Goal: Task Accomplishment & Management: Manage account settings

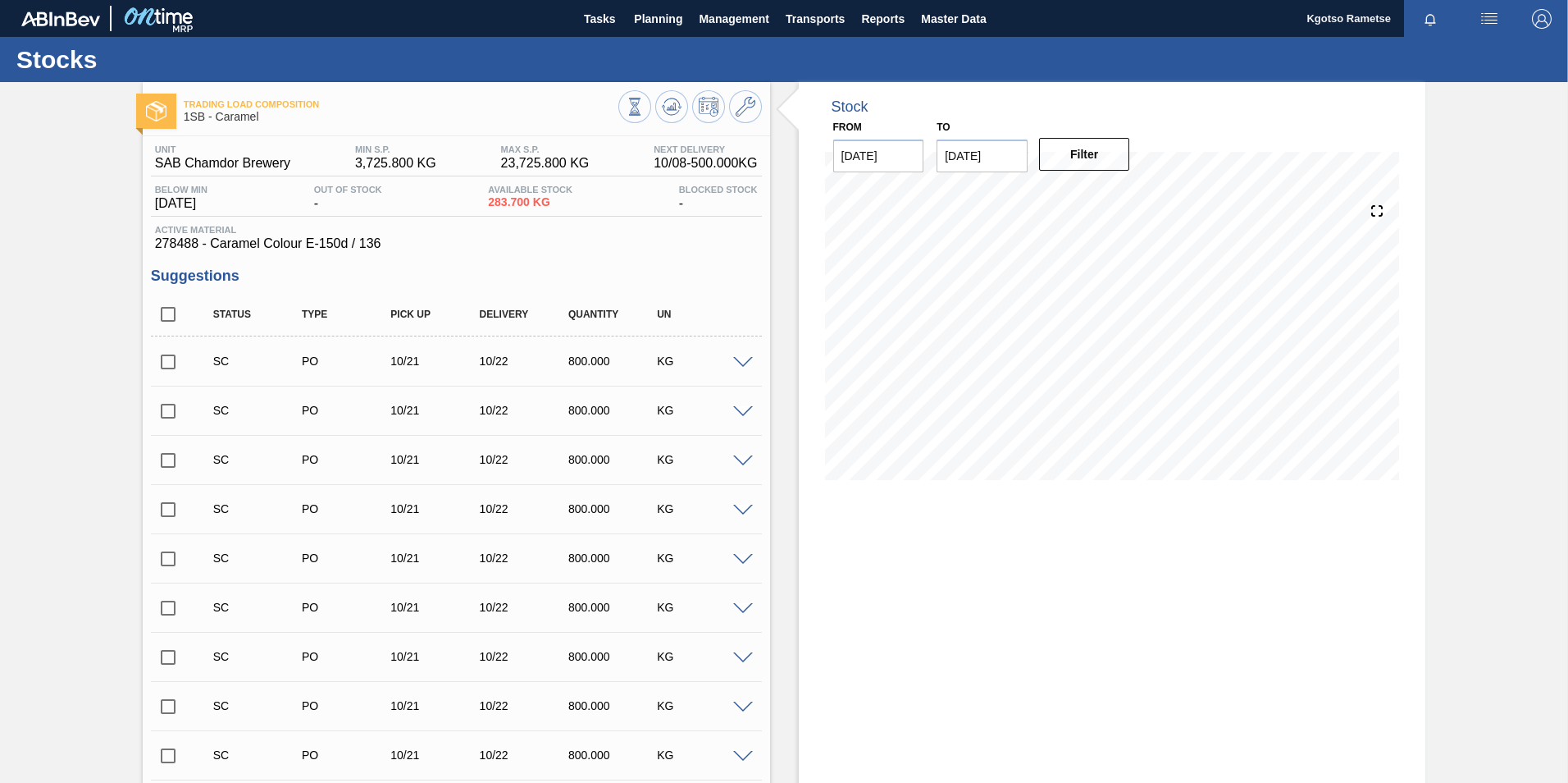
scroll to position [1263, 0]
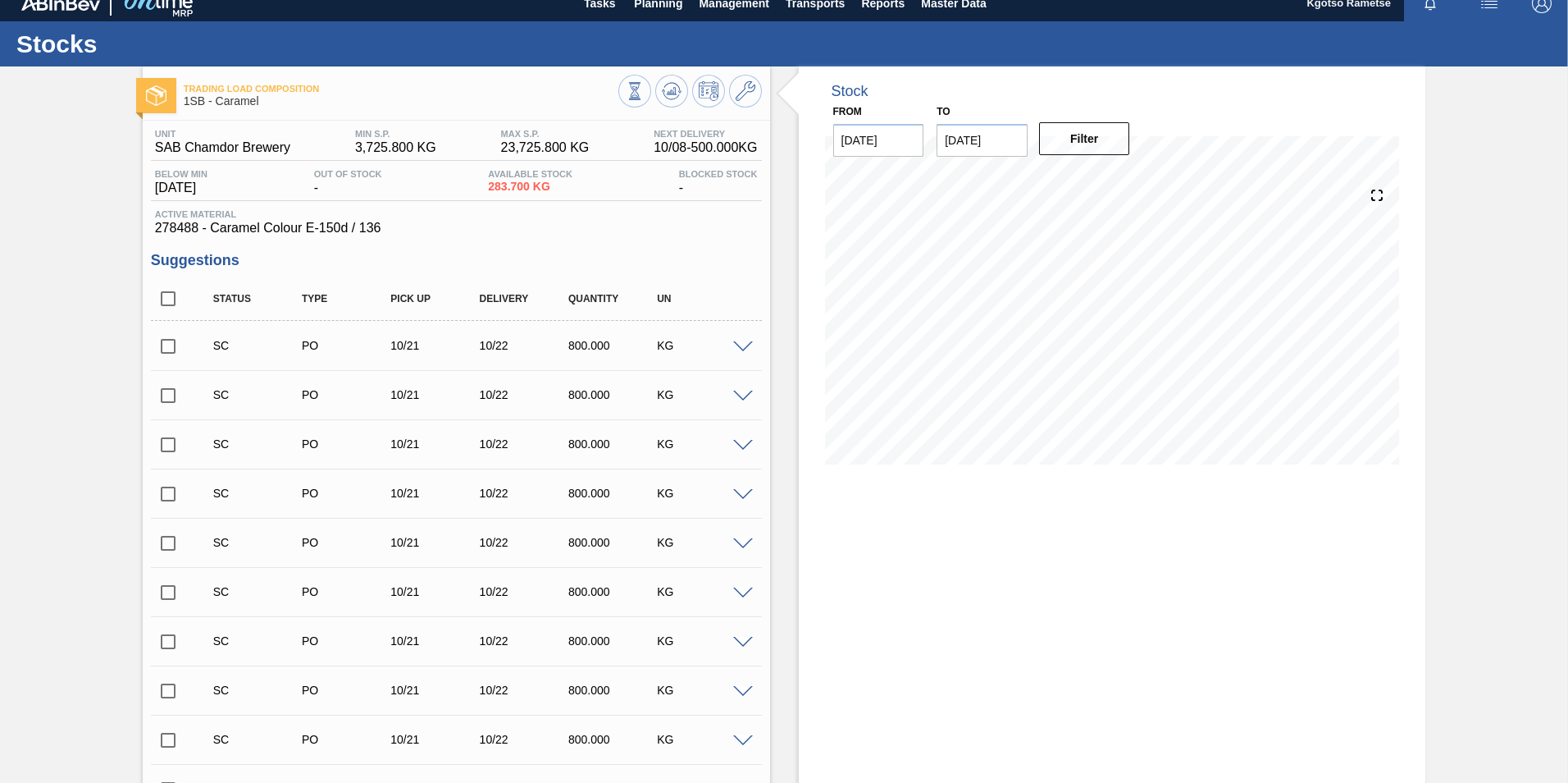
scroll to position [0, 0]
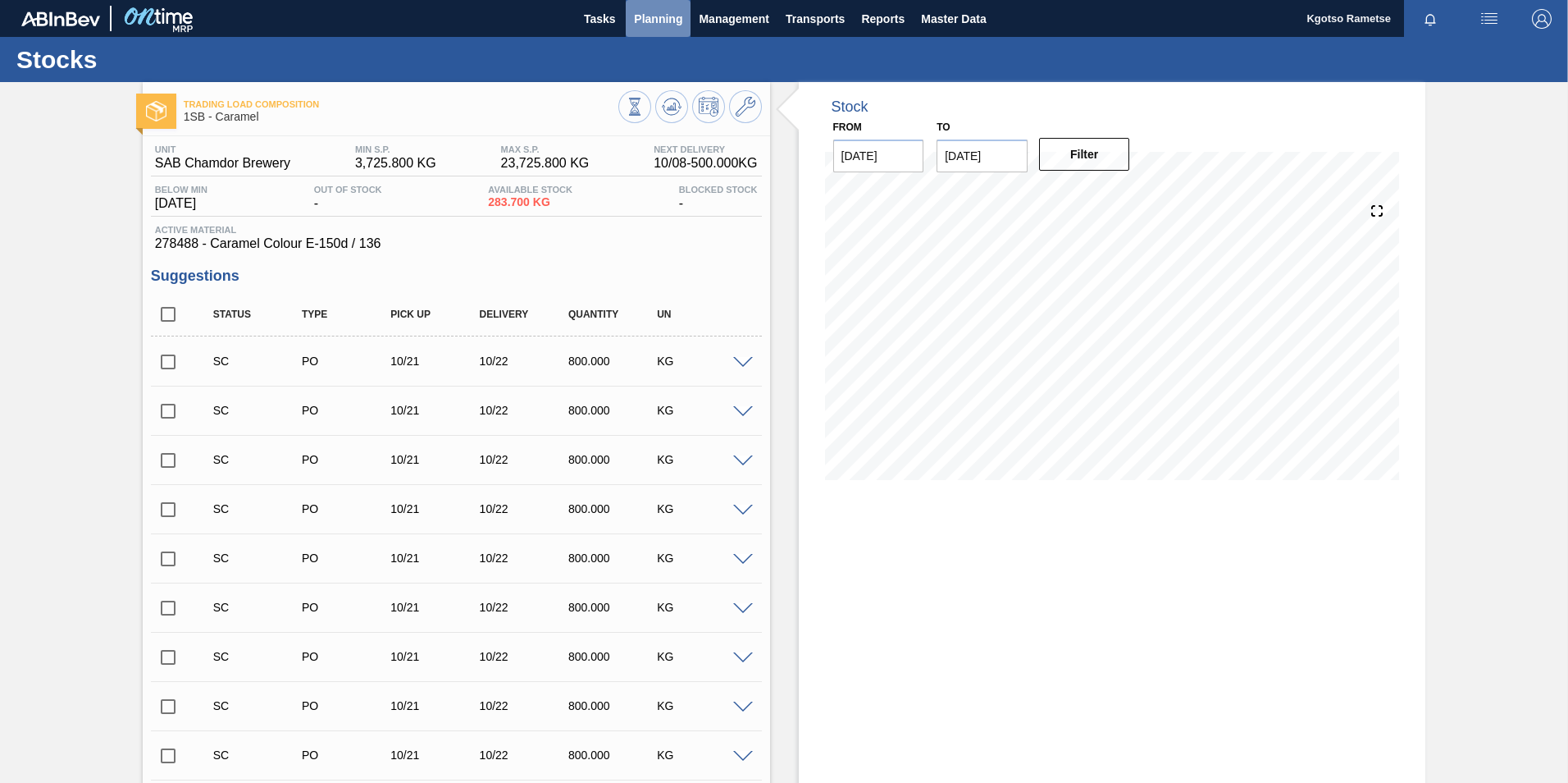
click at [634, 12] on span "Planning" at bounding box center [658, 19] width 48 height 20
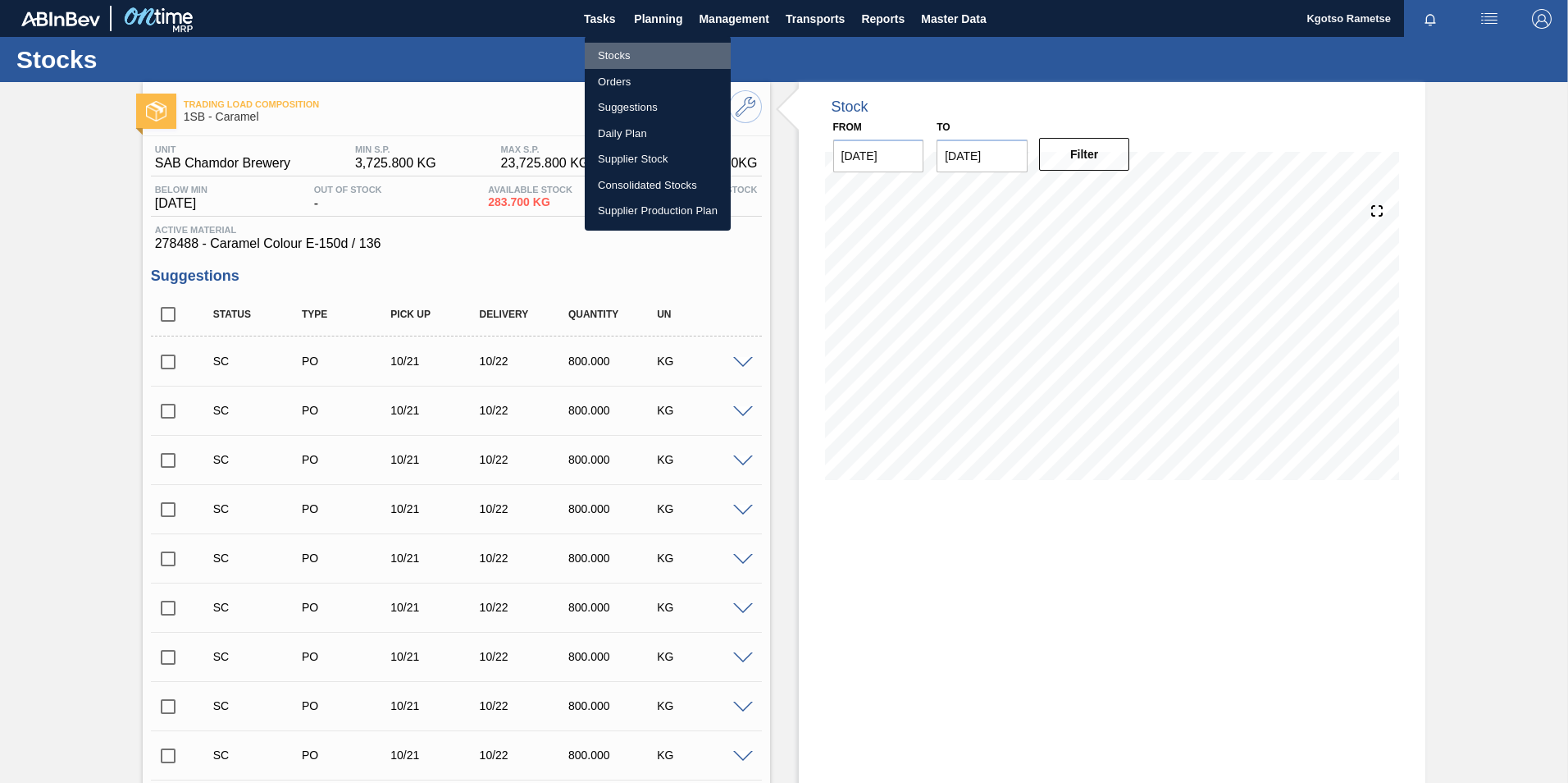
click at [626, 46] on li "Stocks" at bounding box center [658, 55] width 146 height 26
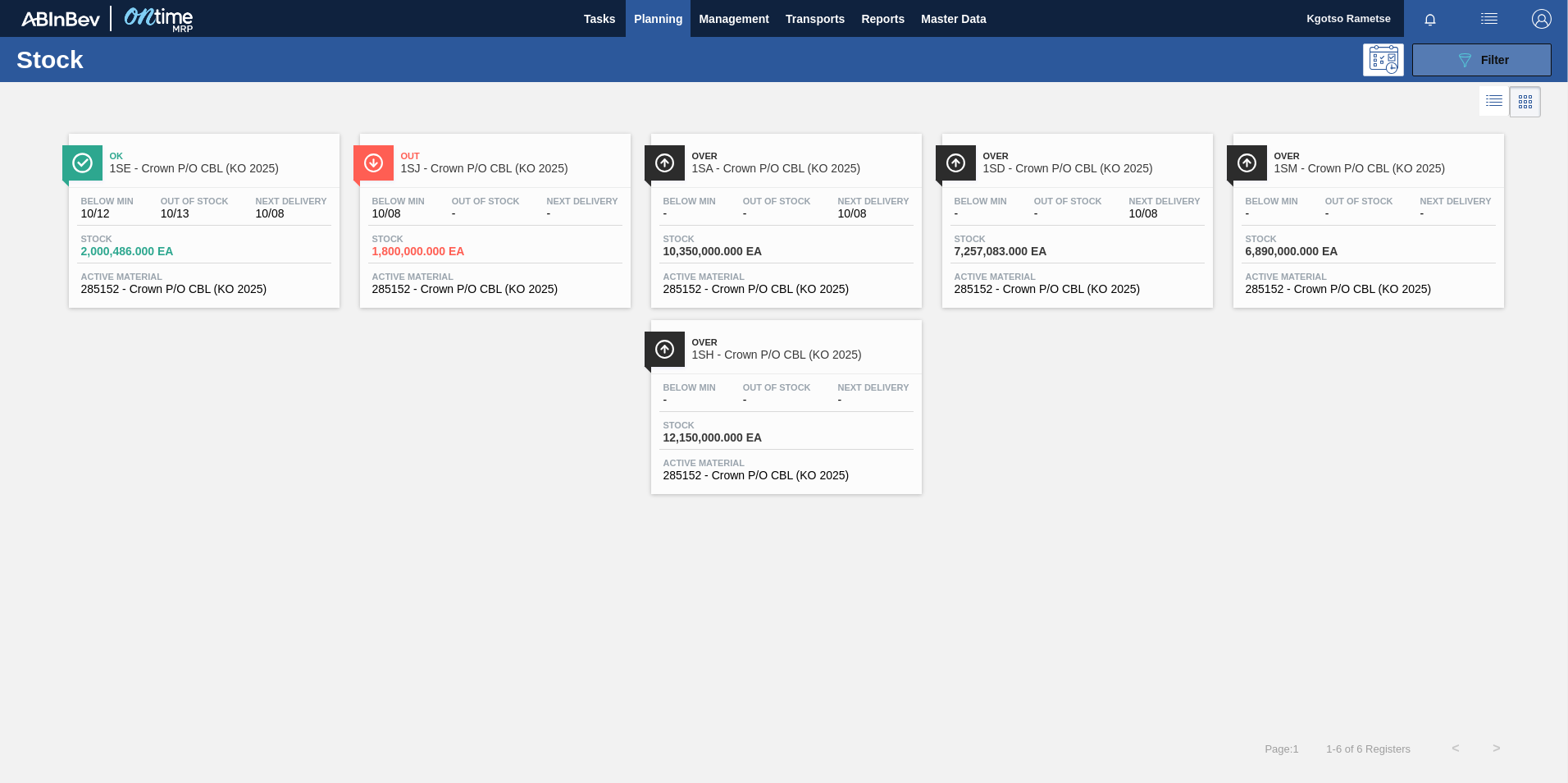
click at [1456, 68] on icon "089F7B8B-B2A5-4AFE-B5C0-19BA573D28AC" at bounding box center [1464, 60] width 20 height 20
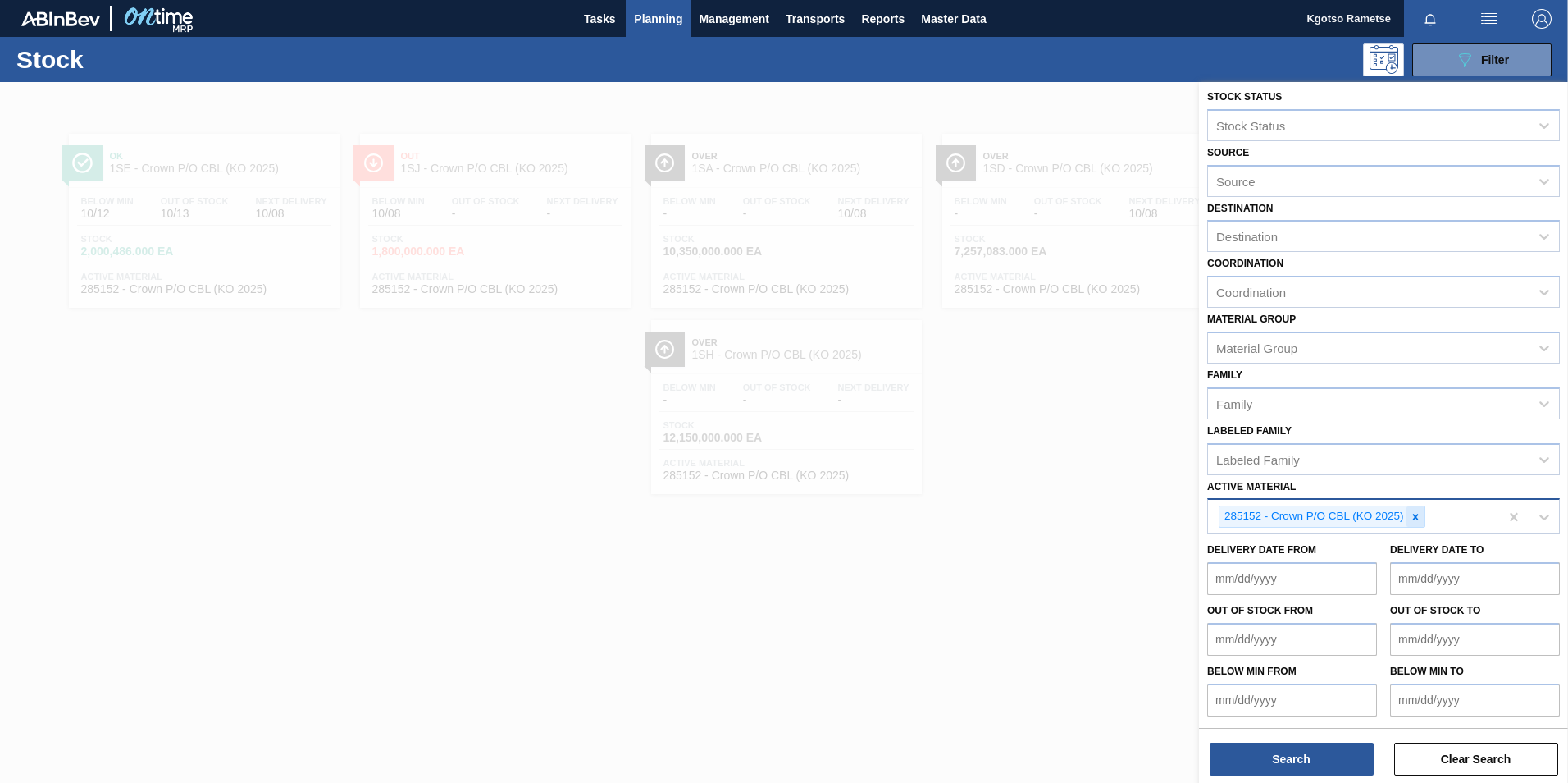
click at [1410, 512] on icon at bounding box center [1415, 517] width 12 height 12
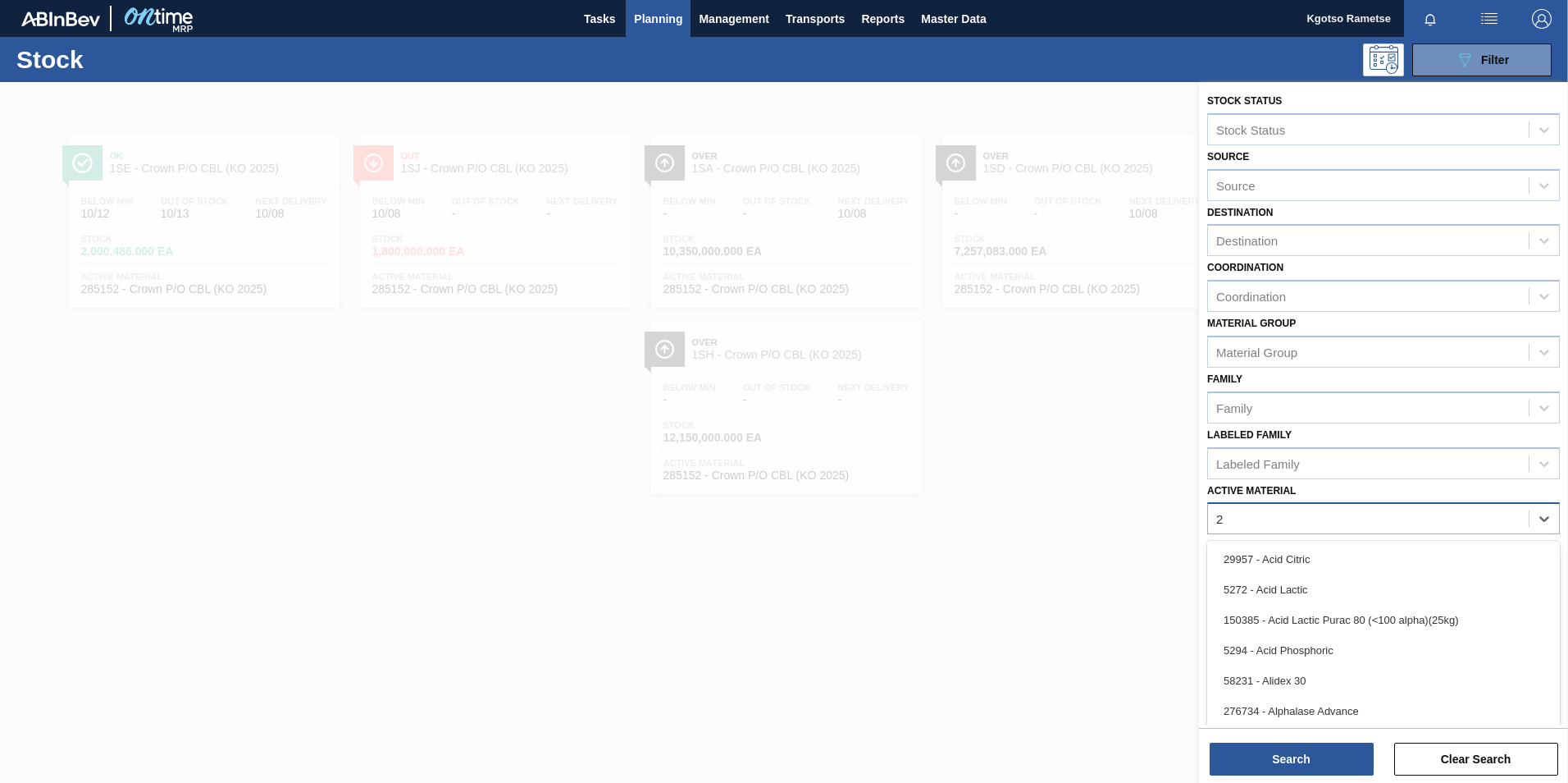
scroll to position [5, 0]
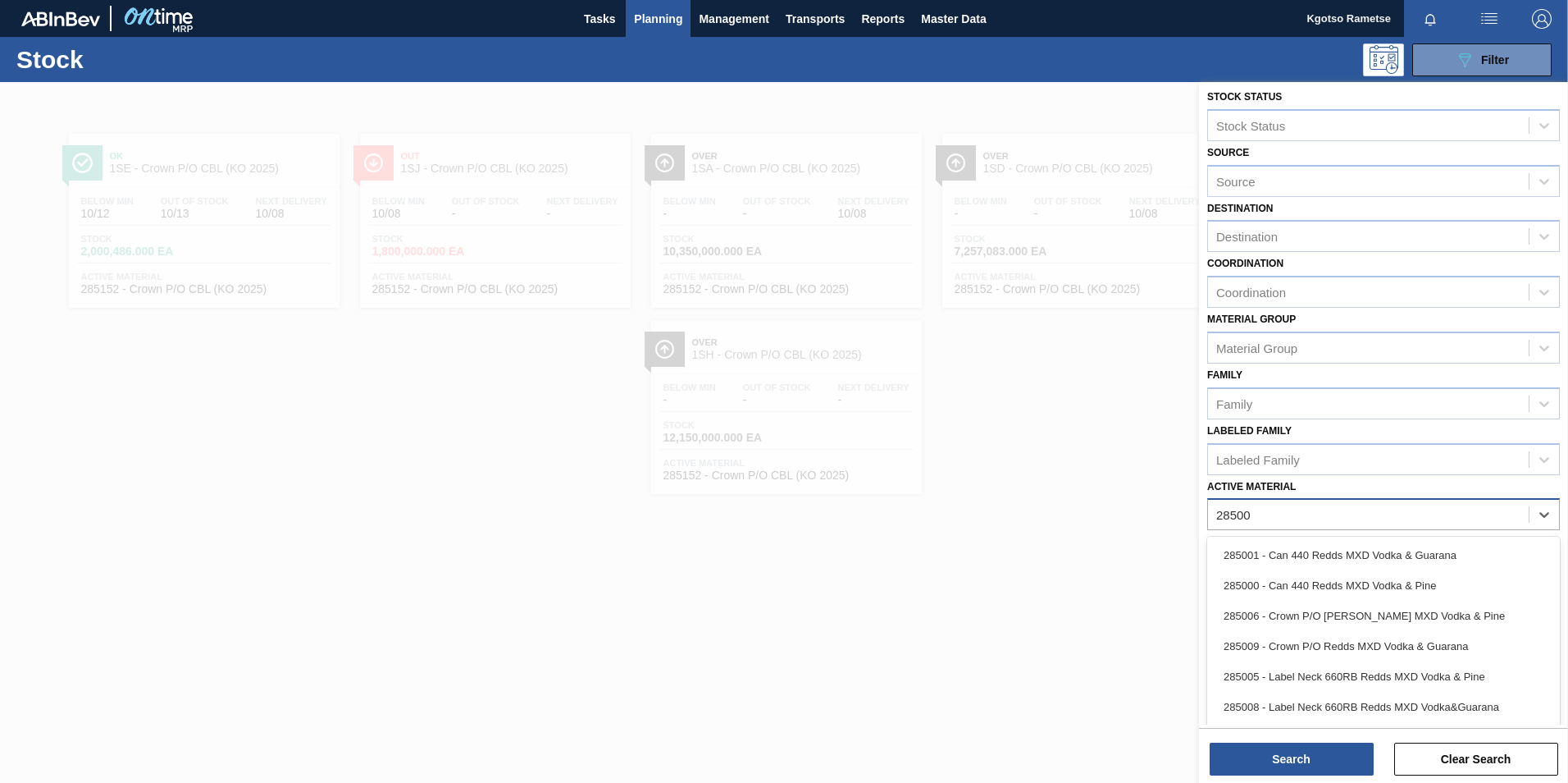
type Material "285006"
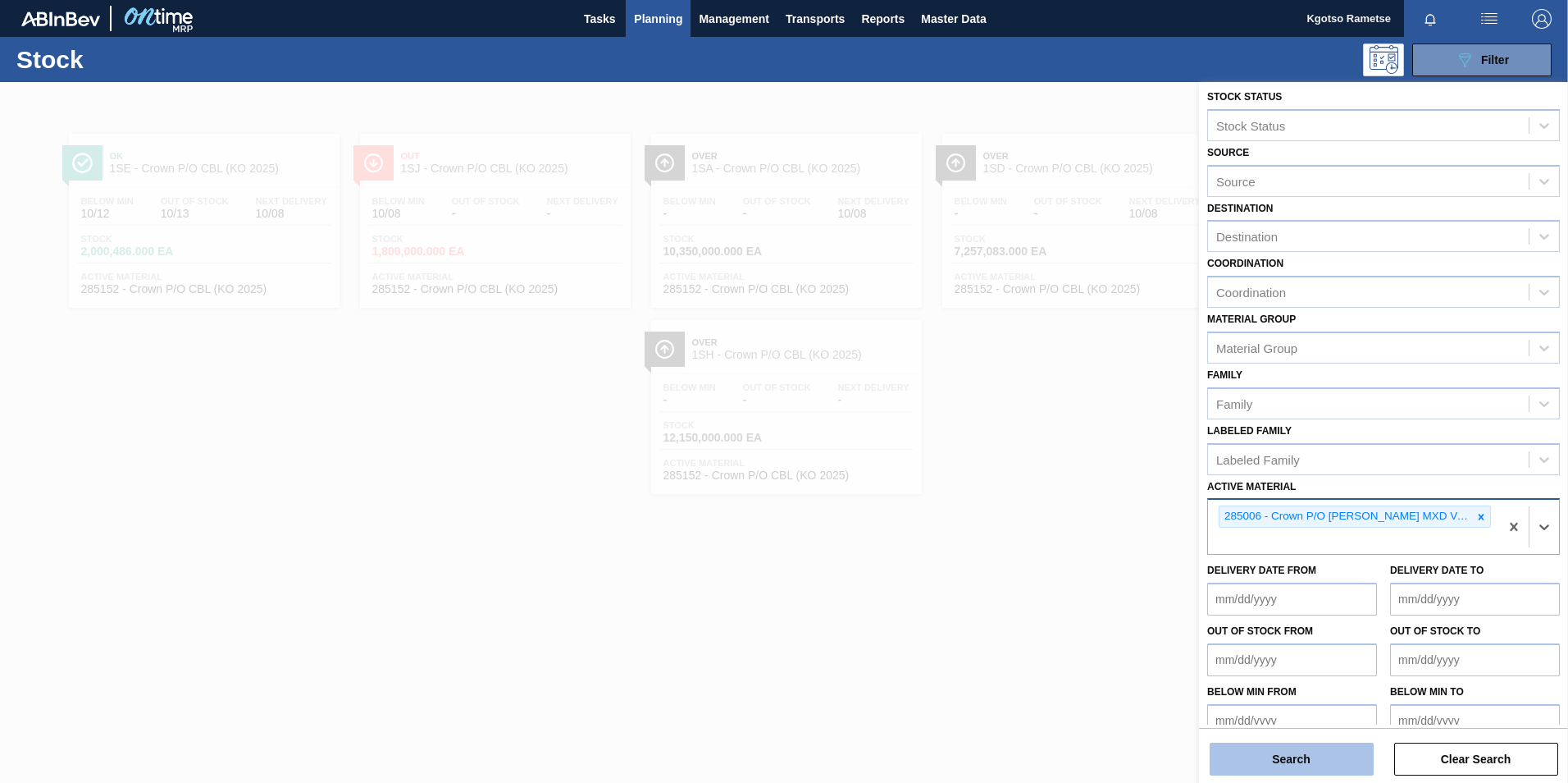
click at [1273, 755] on button "Search" at bounding box center [1292, 759] width 164 height 33
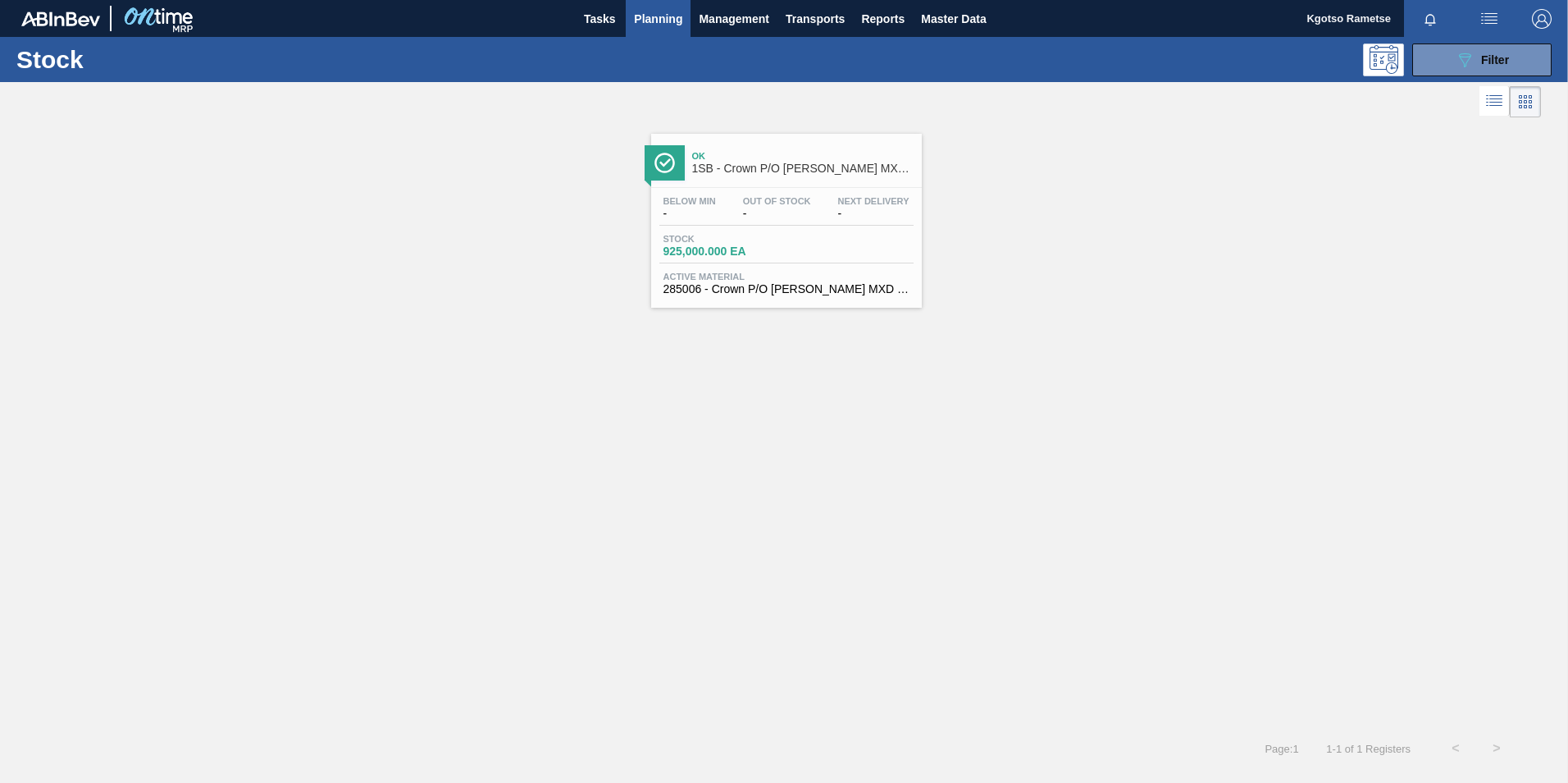
click at [829, 250] on div "Stock 925,000.000 EA" at bounding box center [786, 248] width 254 height 29
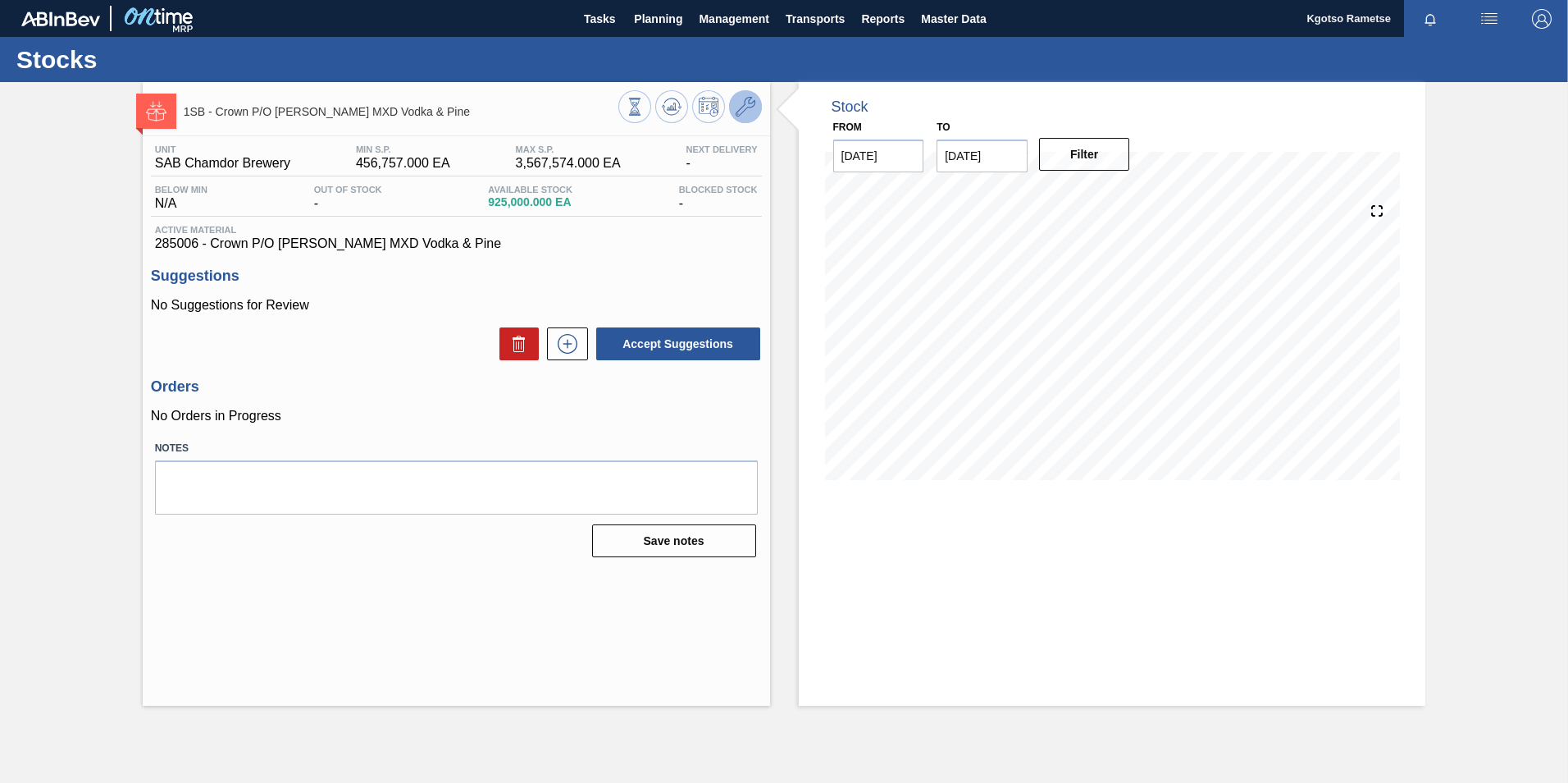
click at [735, 104] on icon at bounding box center [745, 106] width 20 height 20
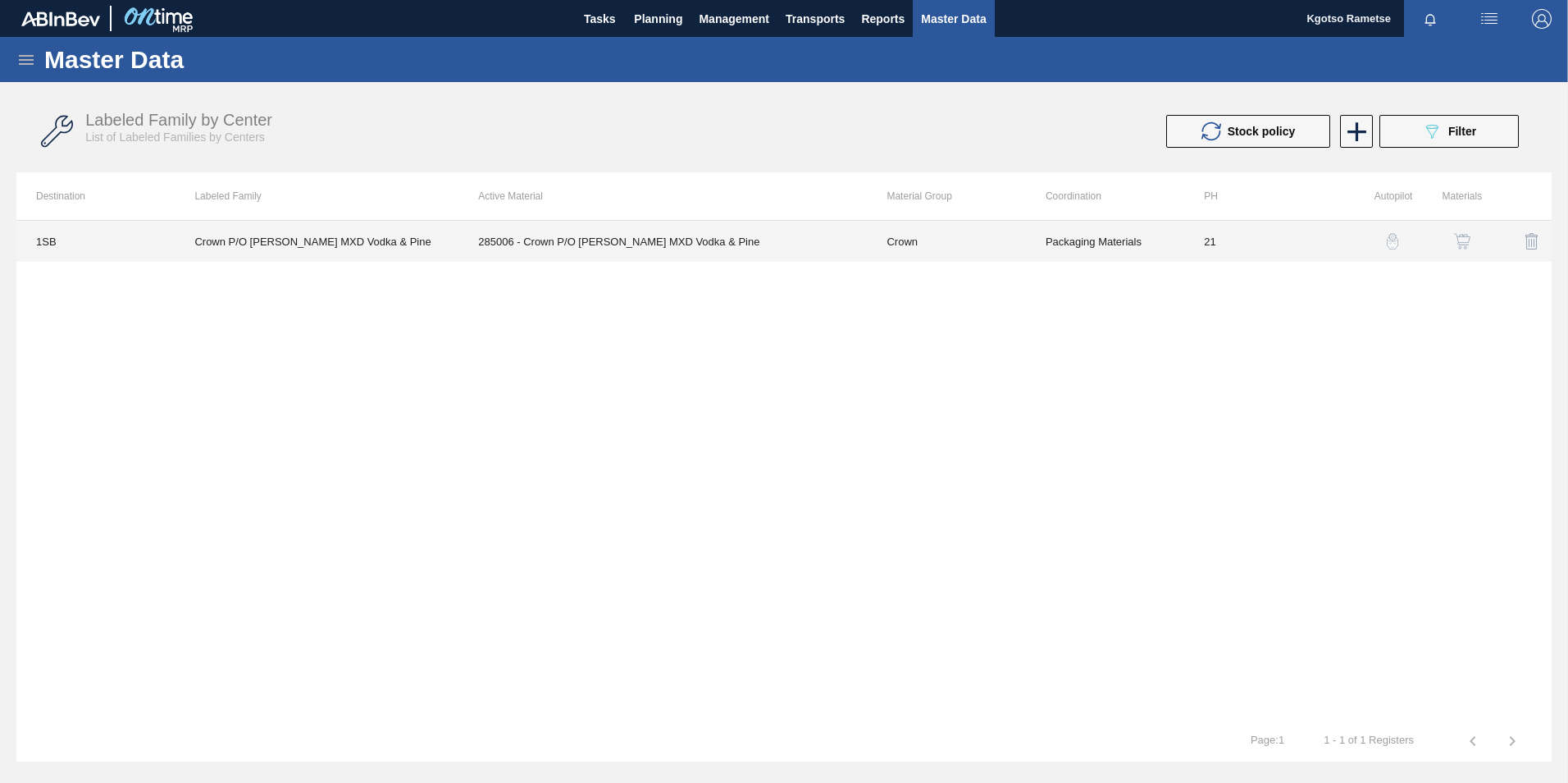
click at [707, 231] on td "285006 - Crown P/O [PERSON_NAME] MXD Vodka & Pine" at bounding box center [663, 241] width 409 height 41
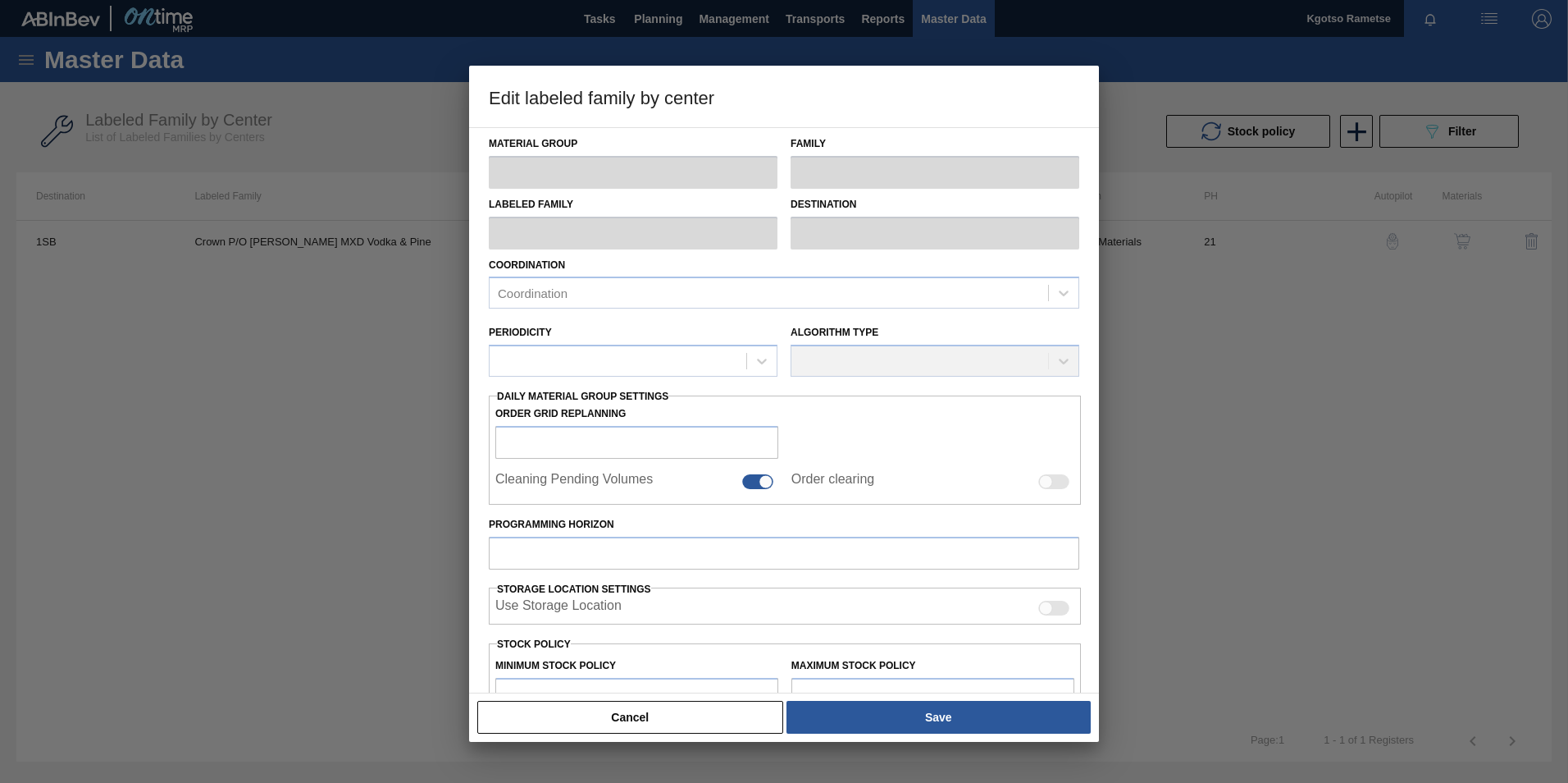
type input "Crown"
type input "Redds MXD (Crown)"
type input "Crown P/O [PERSON_NAME] MXD Vodka & Pine"
type input "1SB - SAB Chamdor Brewery"
type input "21"
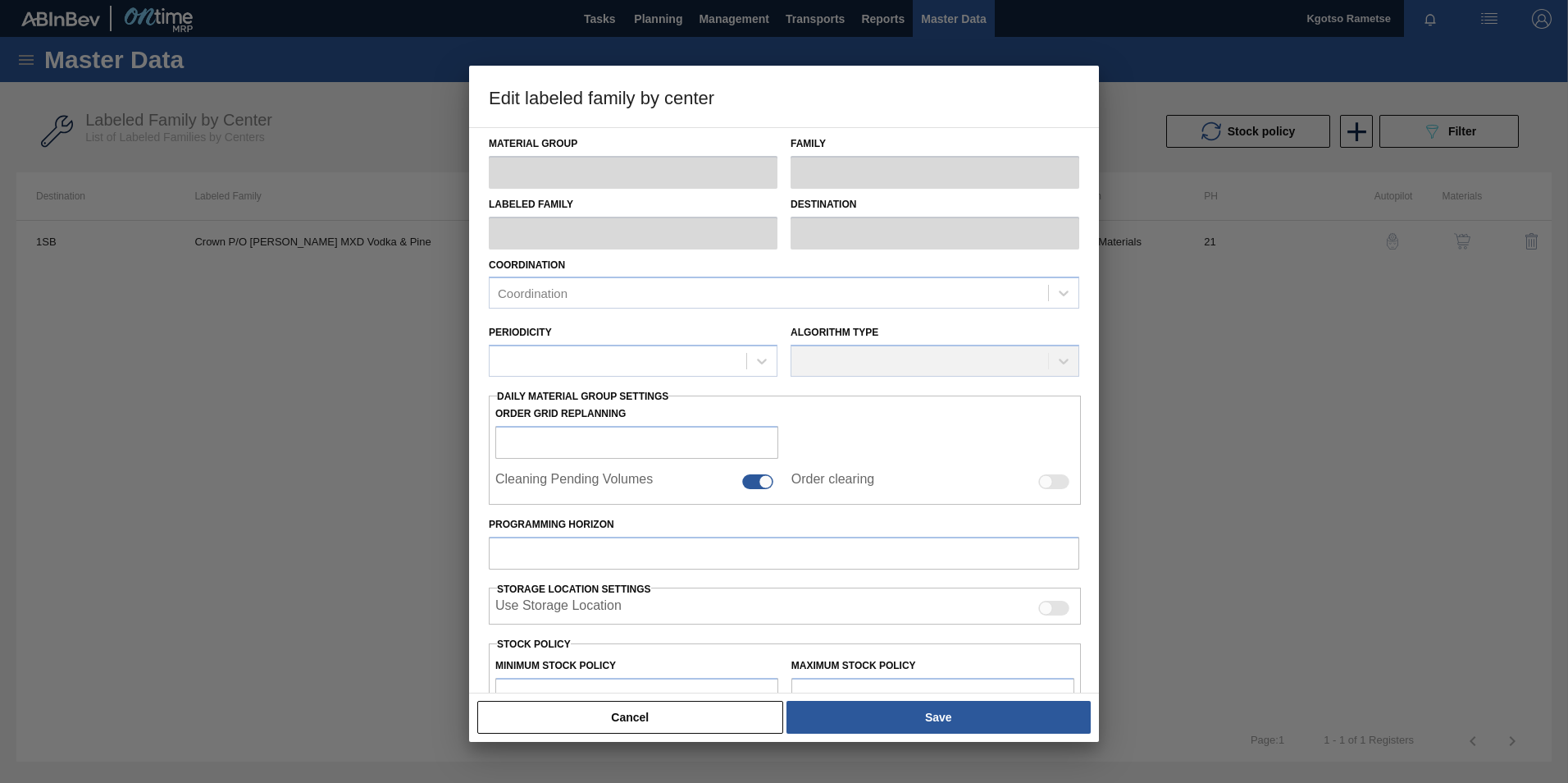
type input "456,757"
type input "3,567,574"
type input "100"
type input "3,567,574.000"
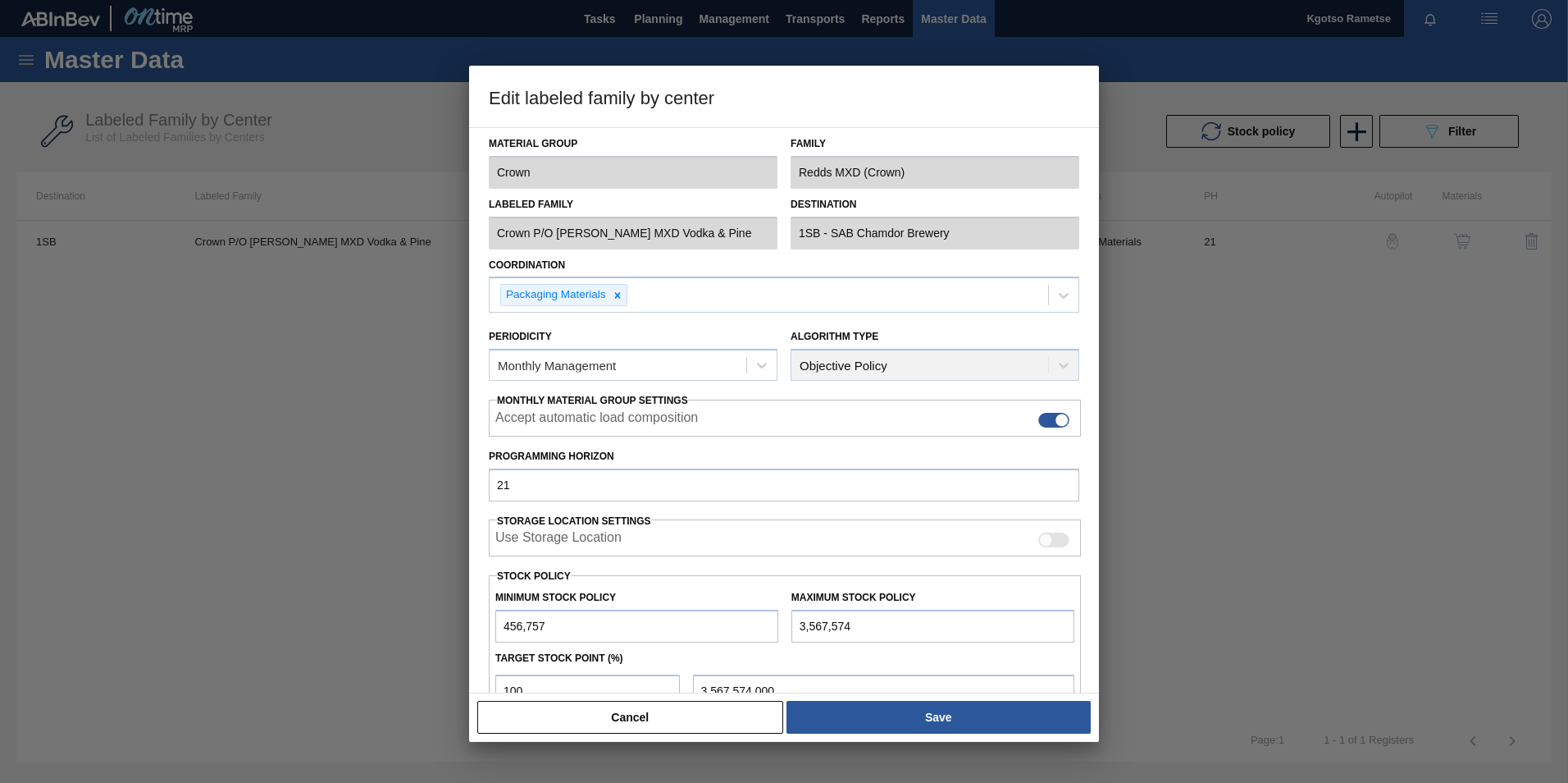
click at [499, 632] on input "456,757" at bounding box center [636, 626] width 283 height 33
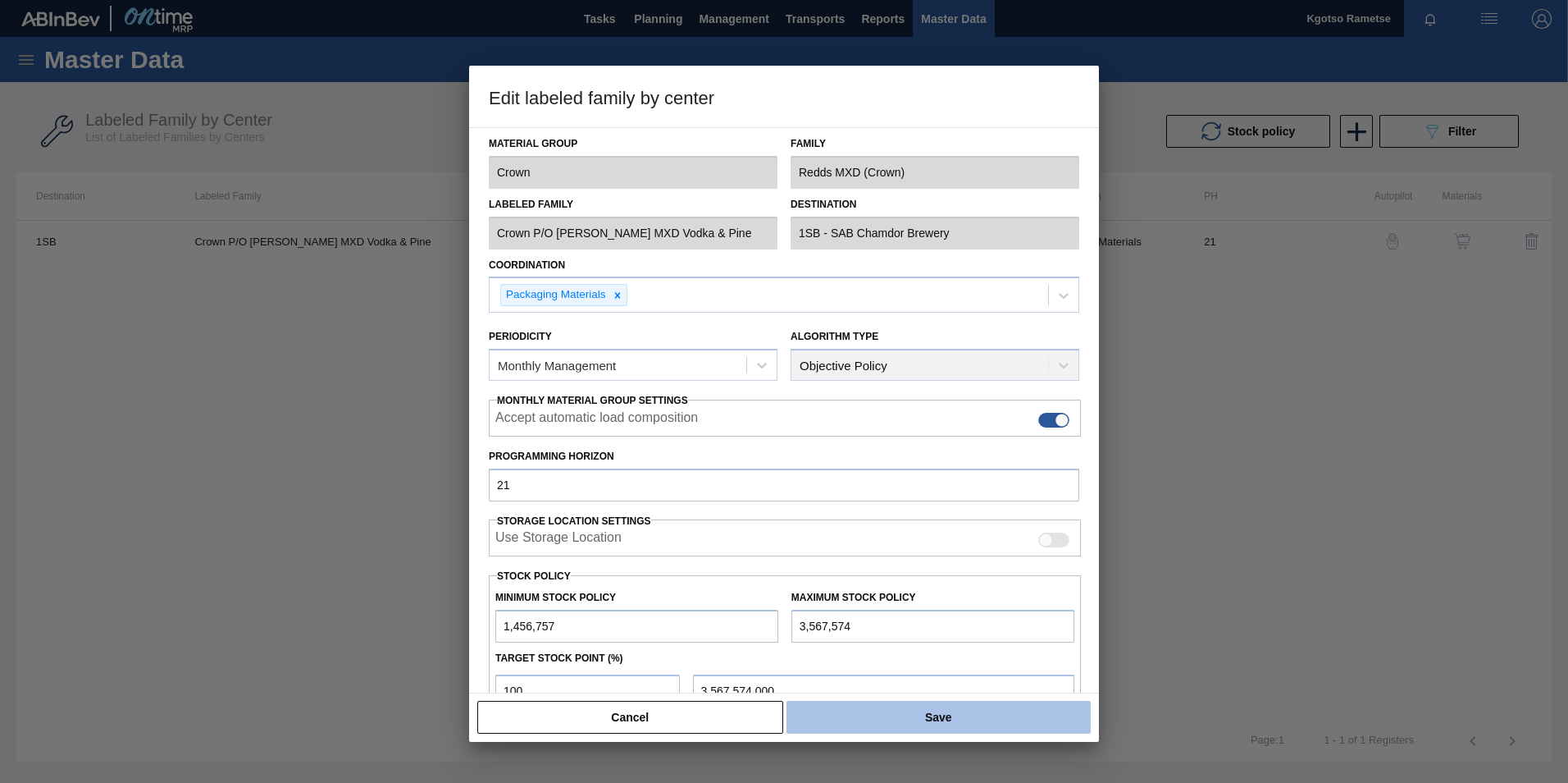
type input "1,456,757"
click at [851, 722] on button "Save" at bounding box center [938, 717] width 304 height 33
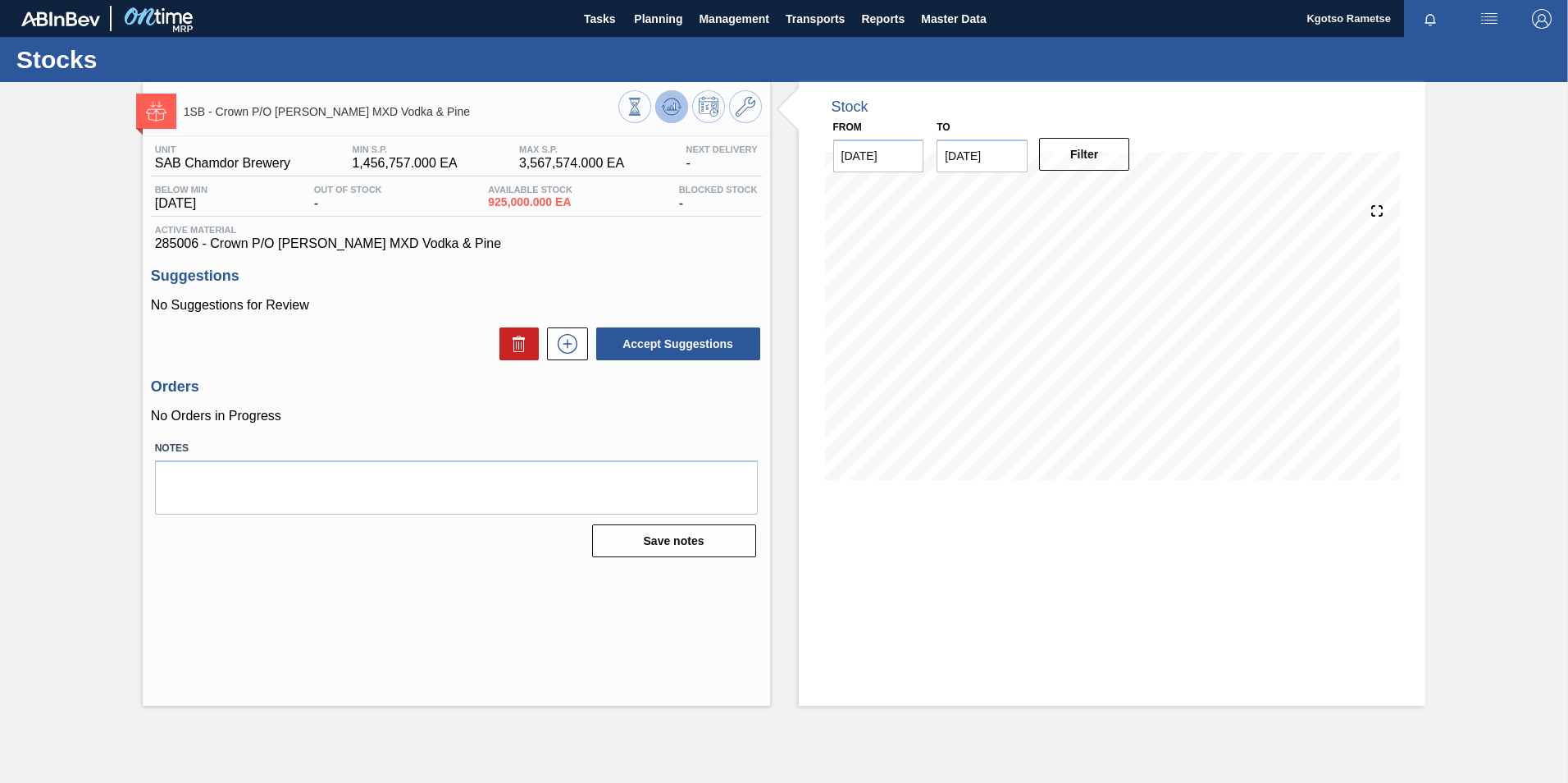
click at [664, 111] on icon at bounding box center [672, 106] width 20 height 20
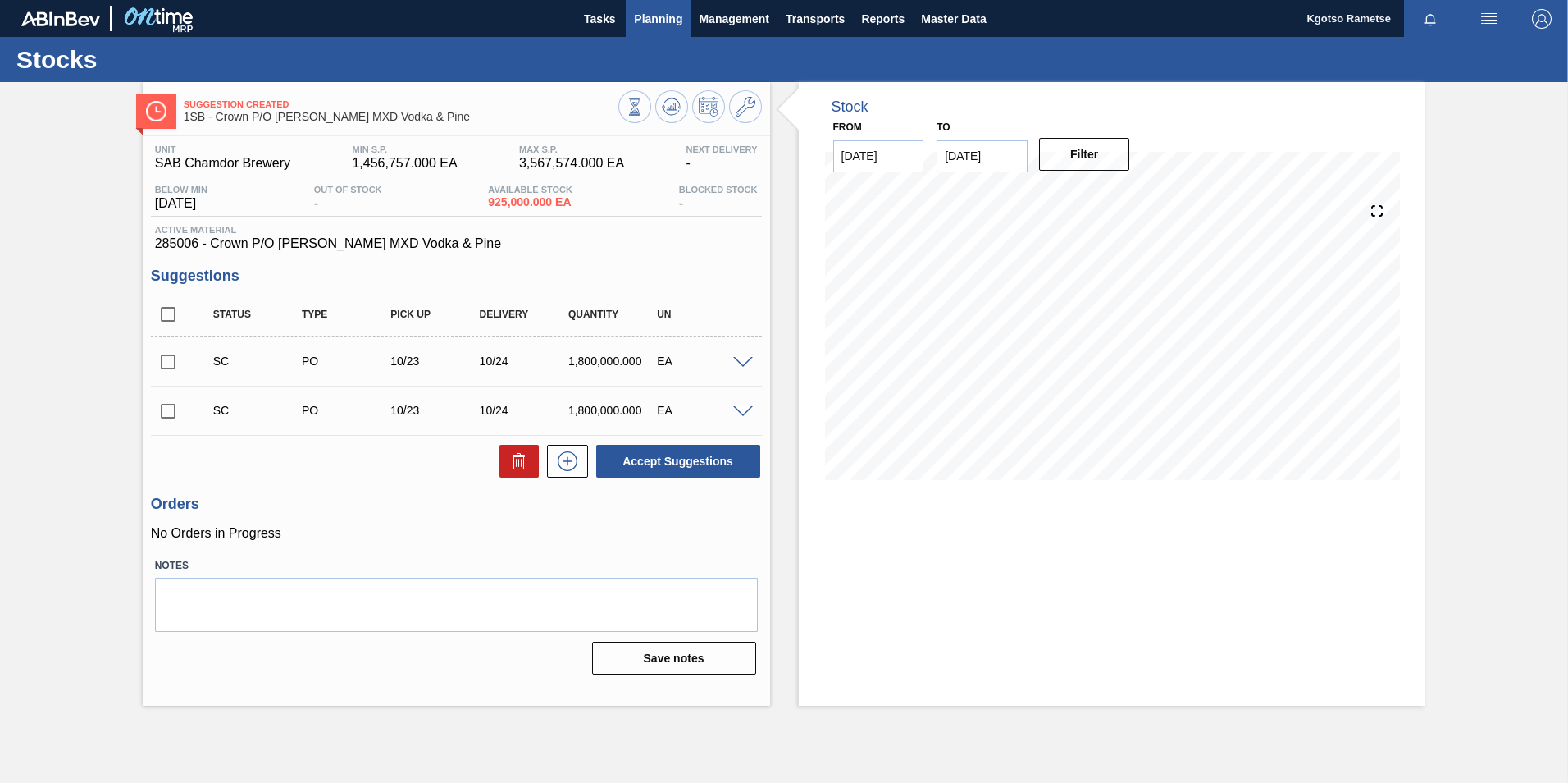
click at [637, 21] on span "Planning" at bounding box center [658, 19] width 48 height 20
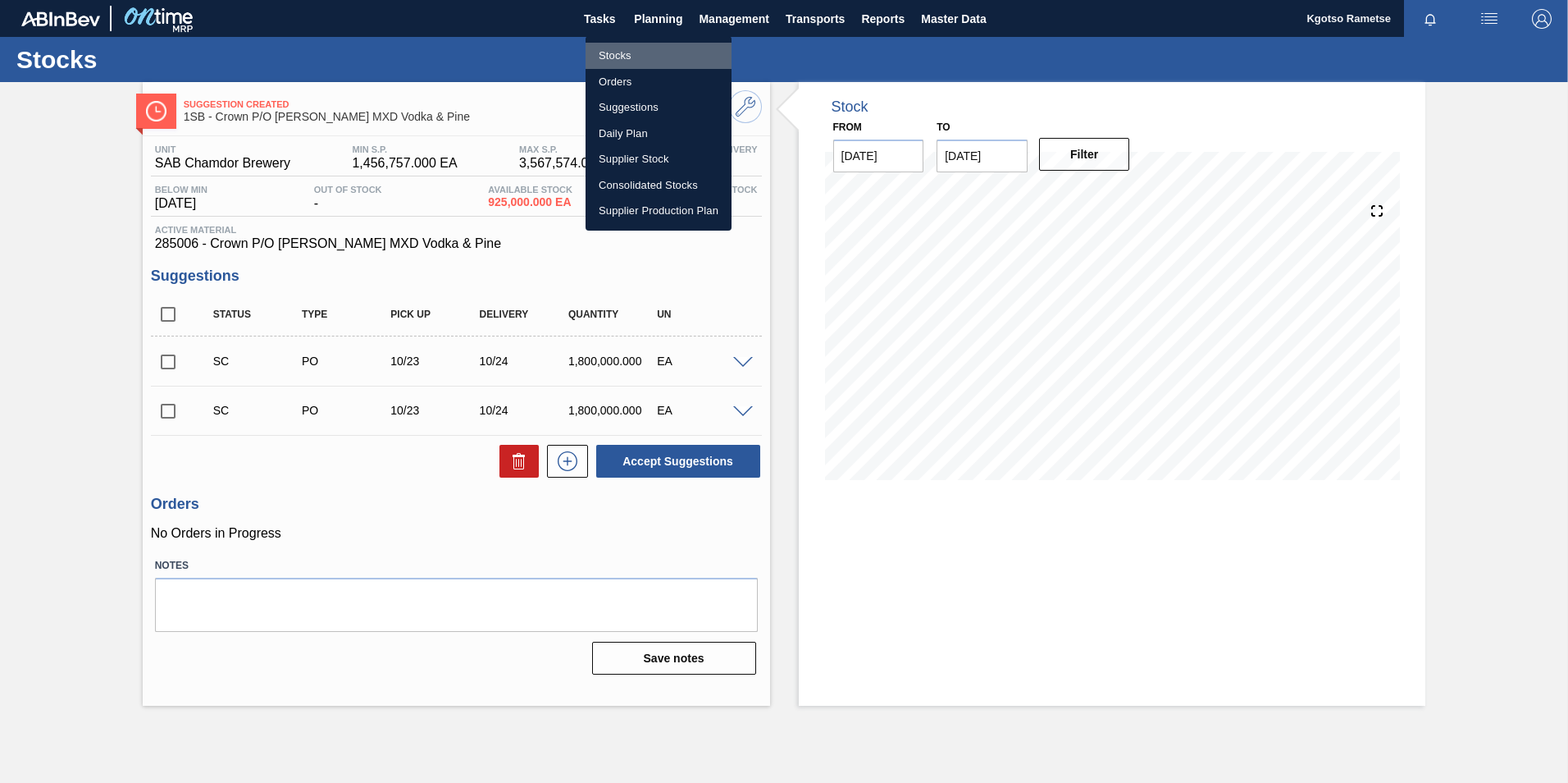
click at [633, 57] on li "Stocks" at bounding box center [659, 55] width 146 height 26
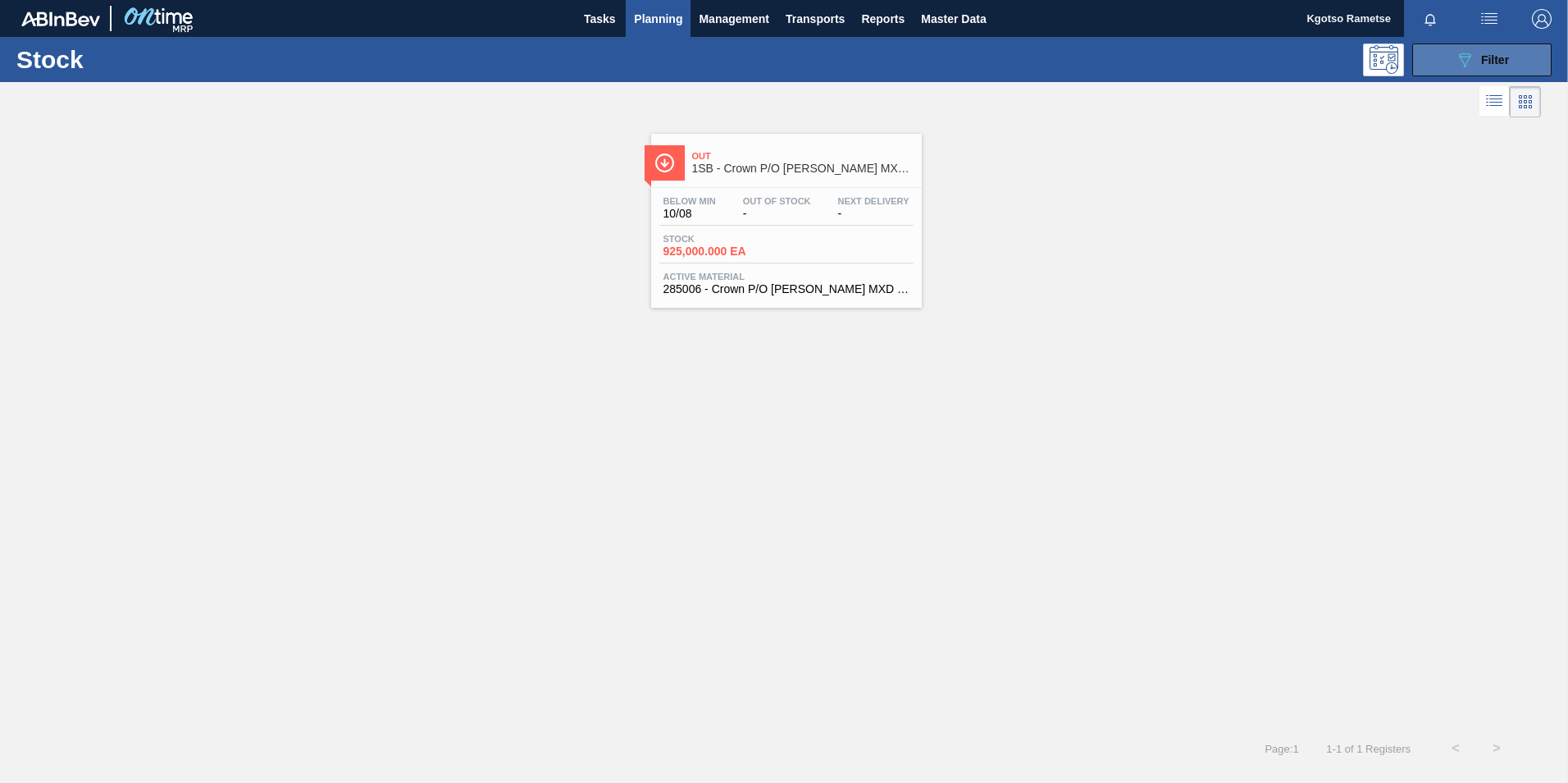
click at [1448, 61] on button "089F7B8B-B2A5-4AFE-B5C0-19BA573D28AC Filter" at bounding box center [1482, 60] width 139 height 33
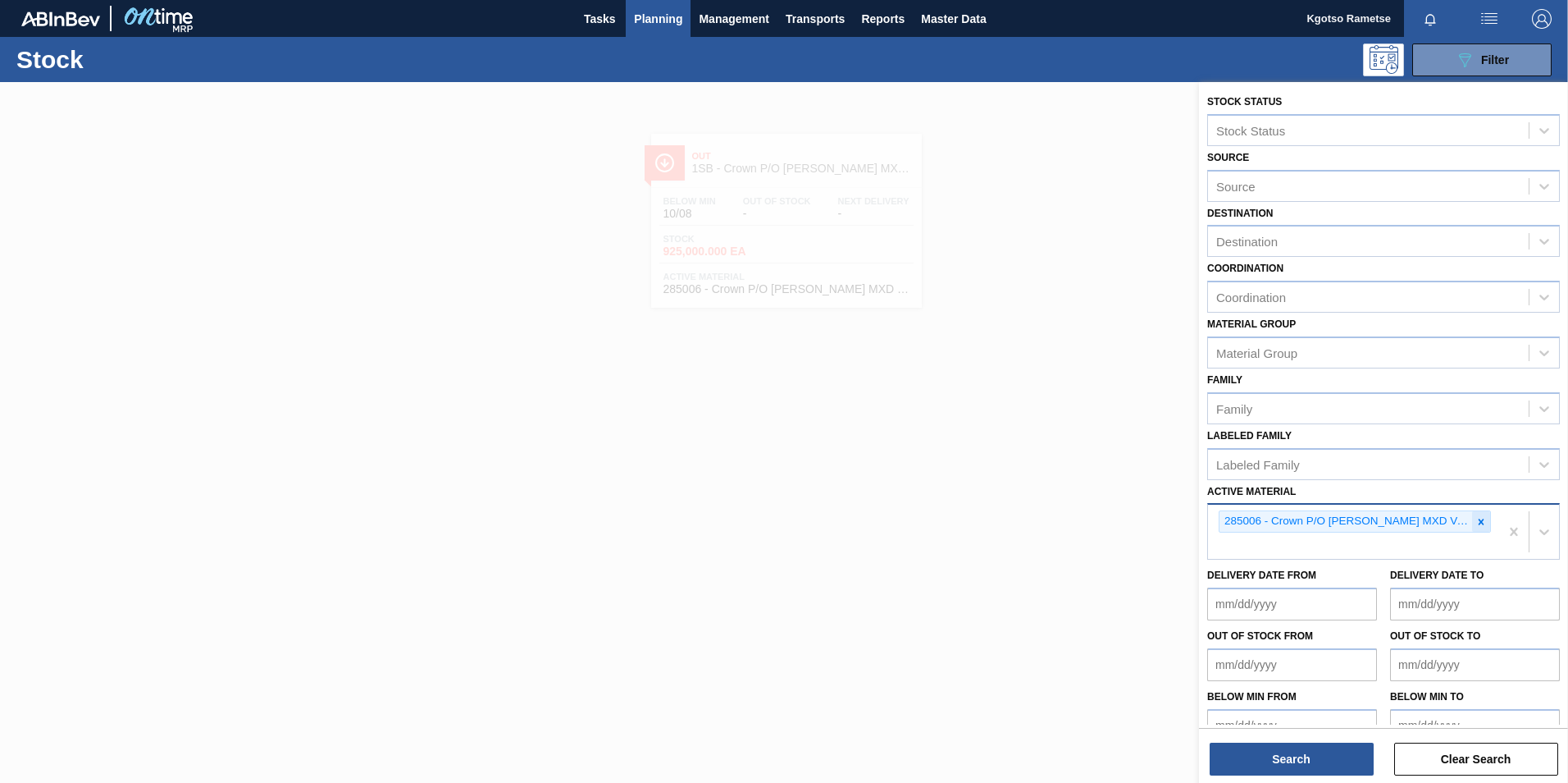
click at [1478, 530] on div at bounding box center [1481, 521] width 18 height 21
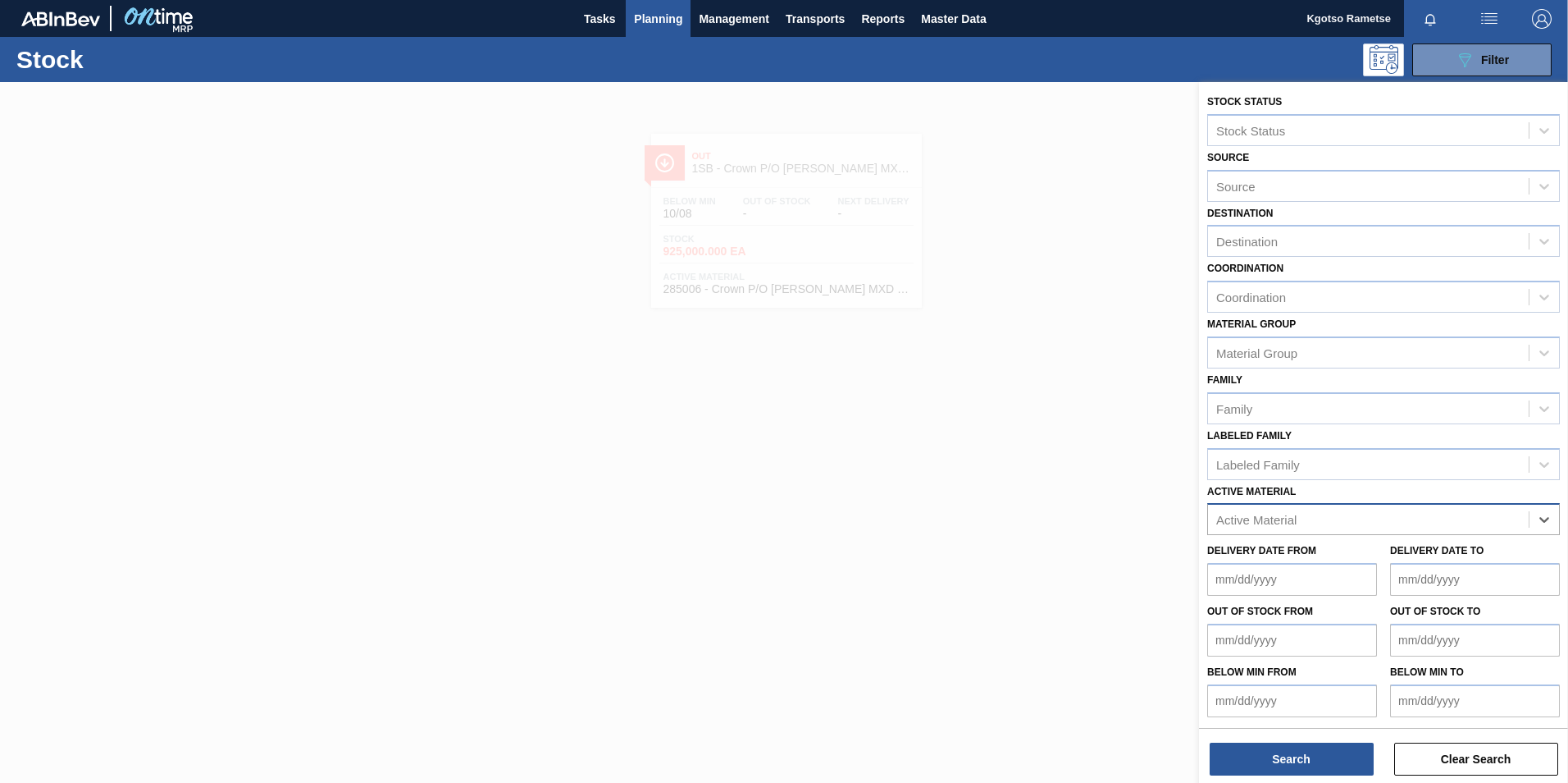
type Material "1"
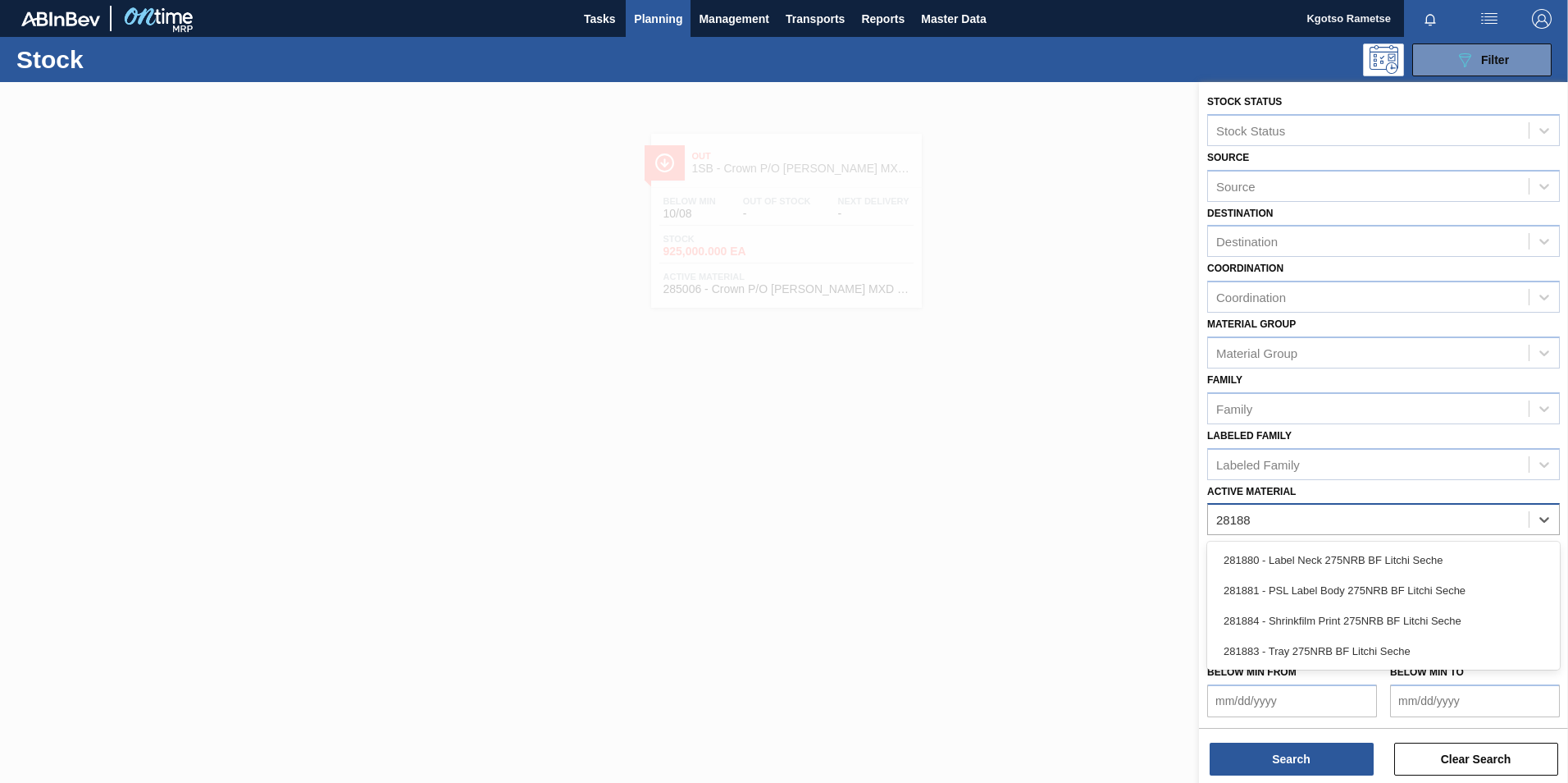
type Material "281880"
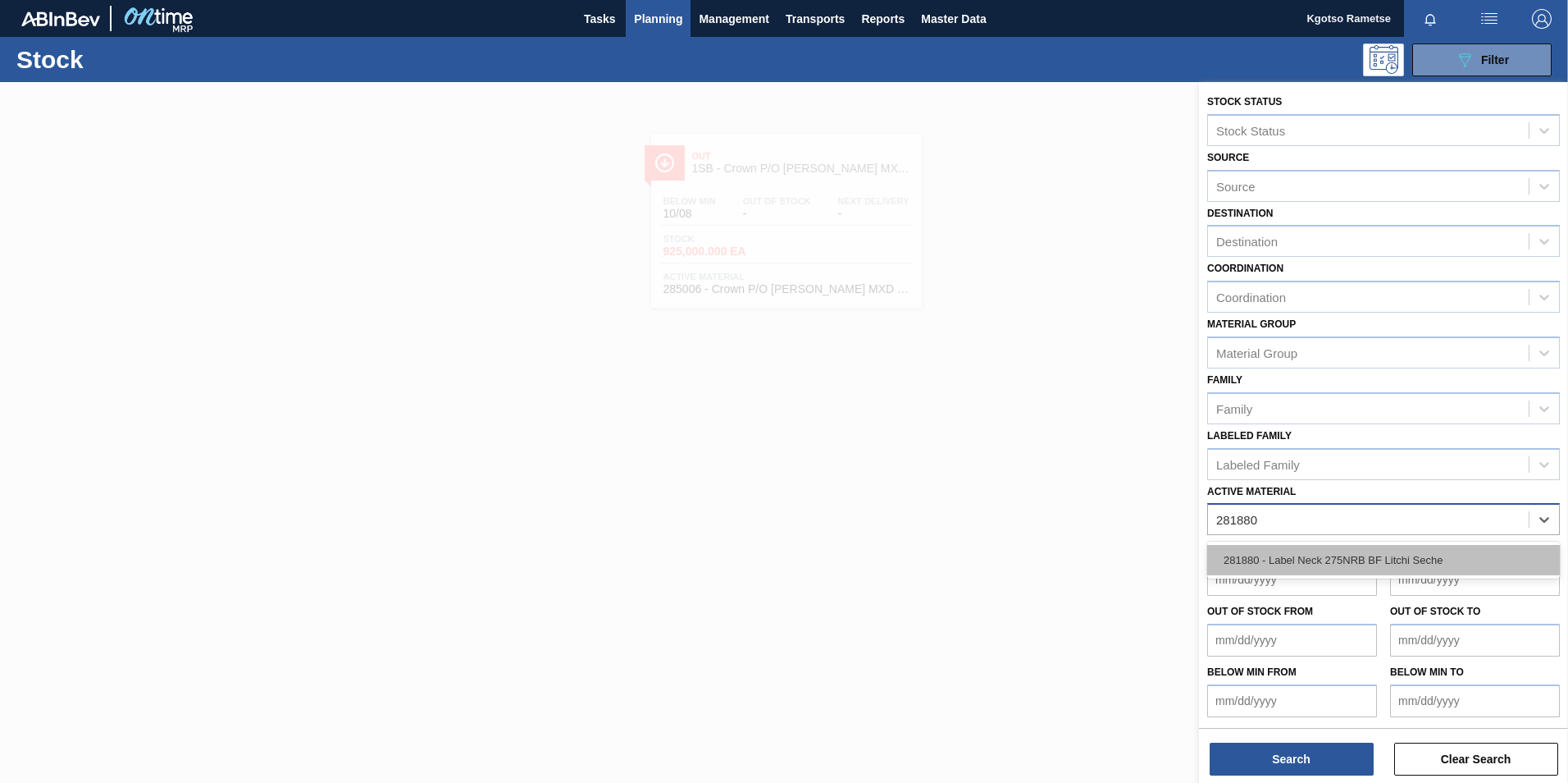
click at [1332, 574] on div "281880 - Label Neck 275NRB BF Litchi Seche" at bounding box center [1383, 560] width 353 height 30
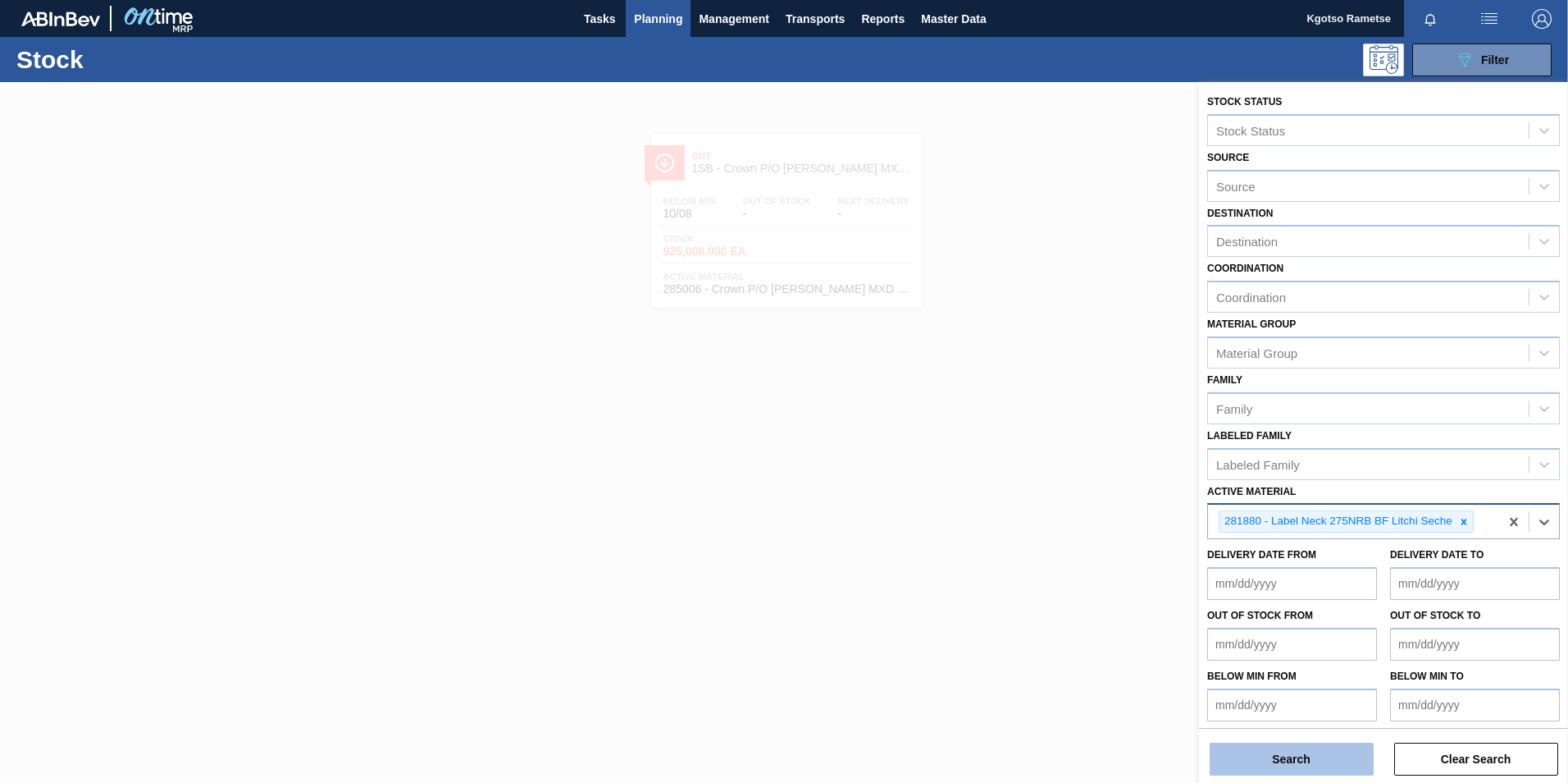
click at [1277, 753] on button "Search" at bounding box center [1292, 759] width 164 height 33
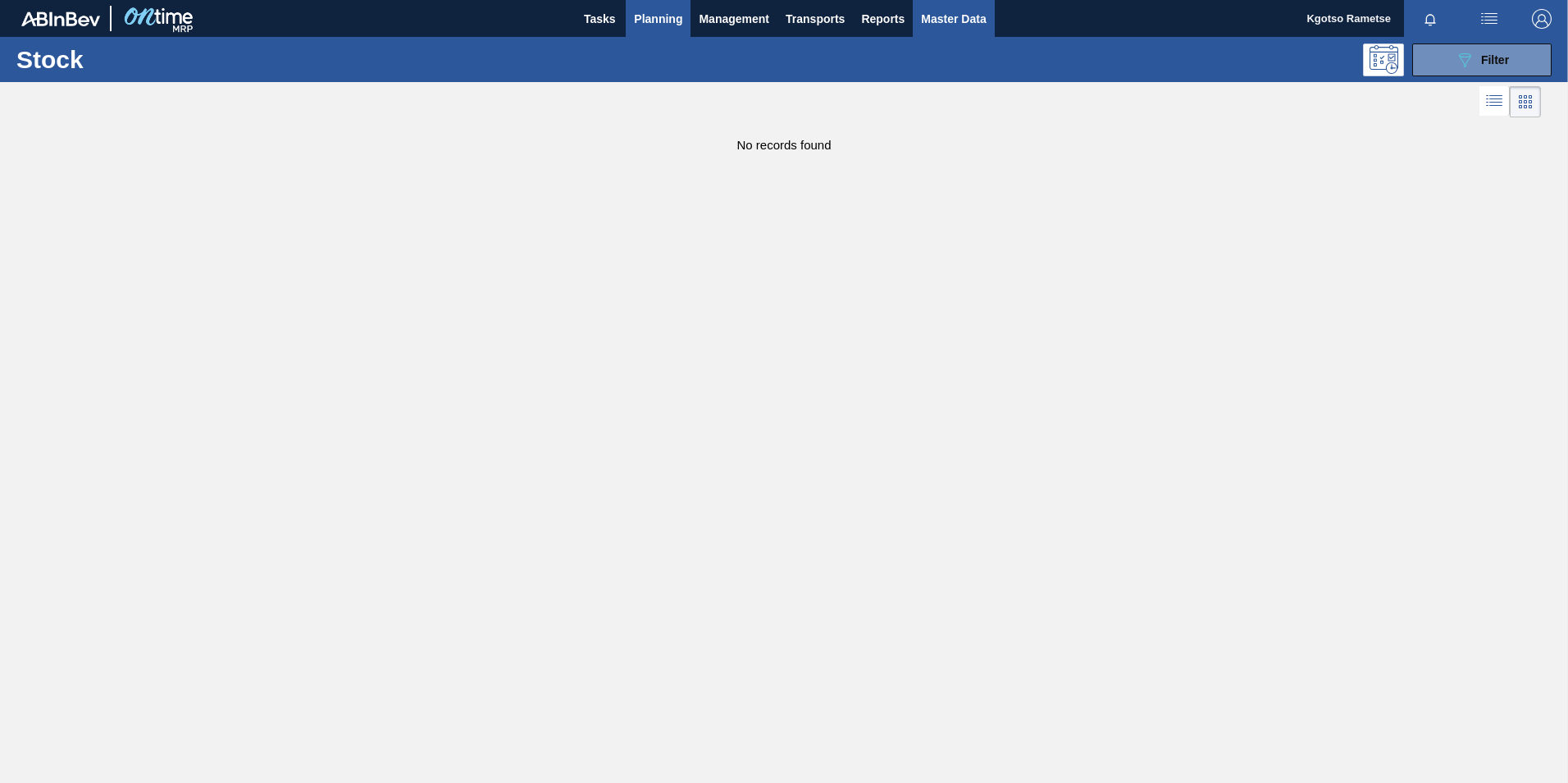
click at [947, 13] on span "Master Data" at bounding box center [953, 19] width 65 height 20
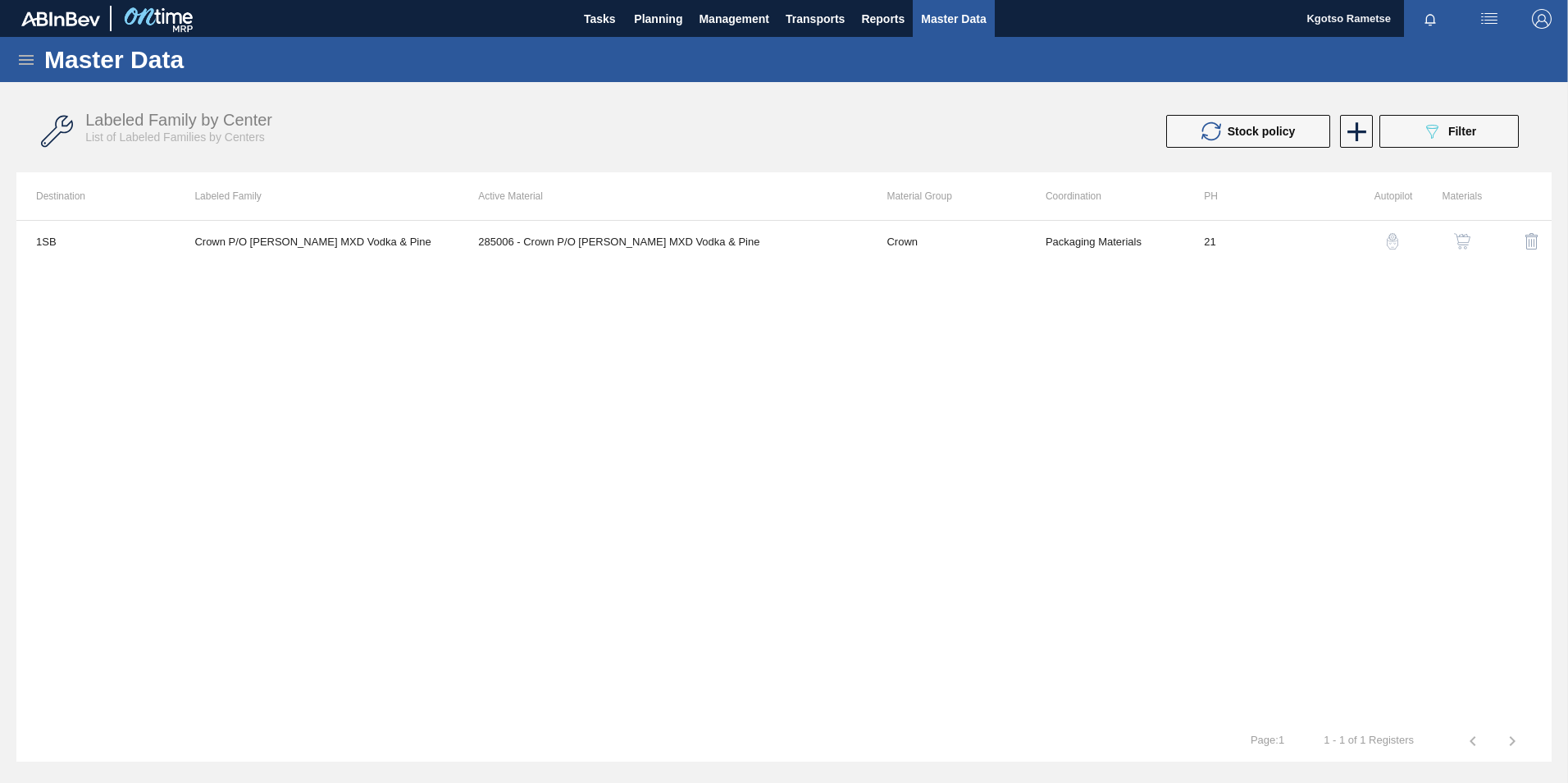
click at [34, 56] on div "Master Data" at bounding box center [784, 59] width 1568 height 46
click at [20, 57] on icon at bounding box center [26, 60] width 20 height 20
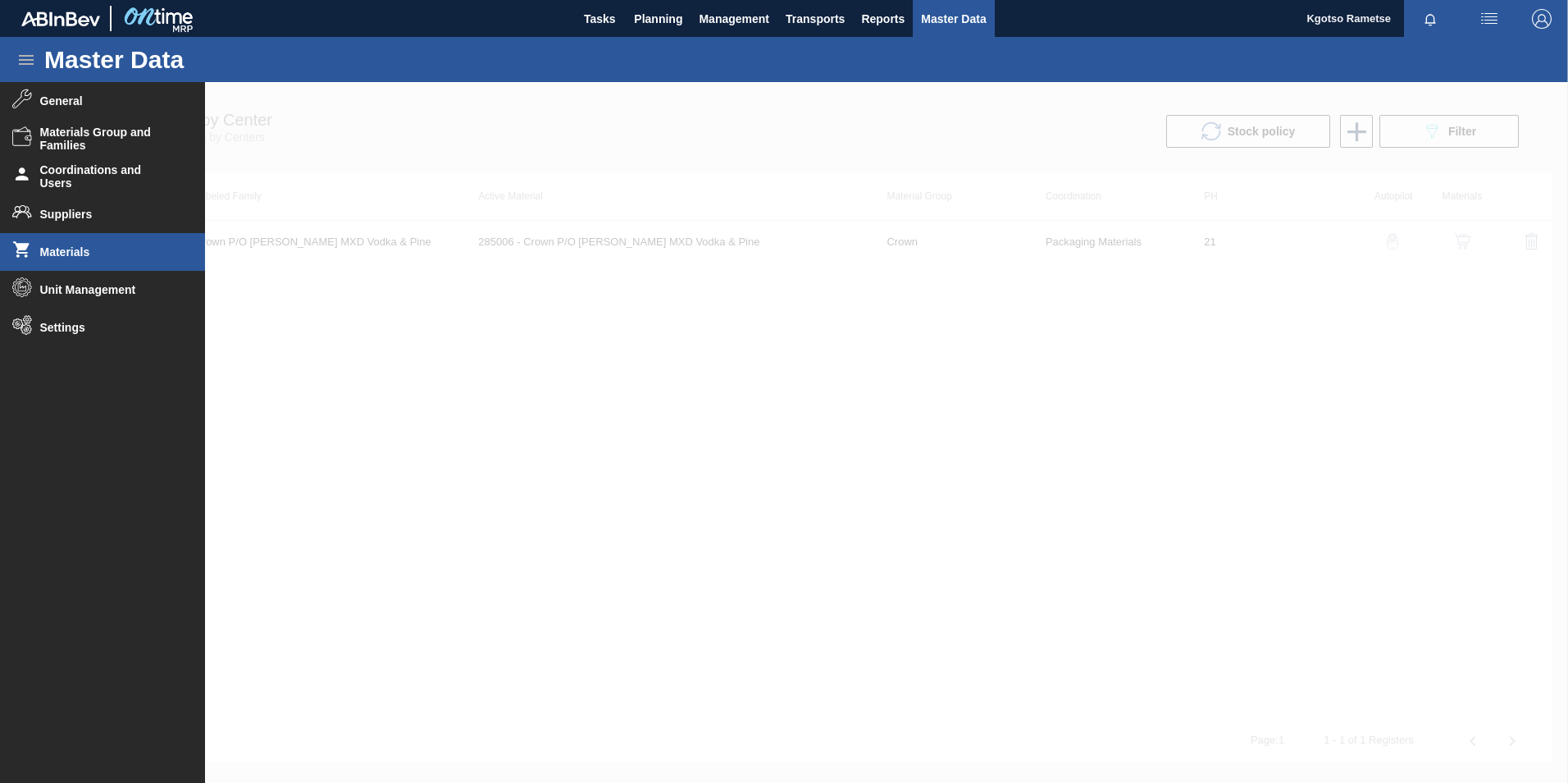
click at [72, 251] on span "Materials" at bounding box center [108, 252] width 136 height 13
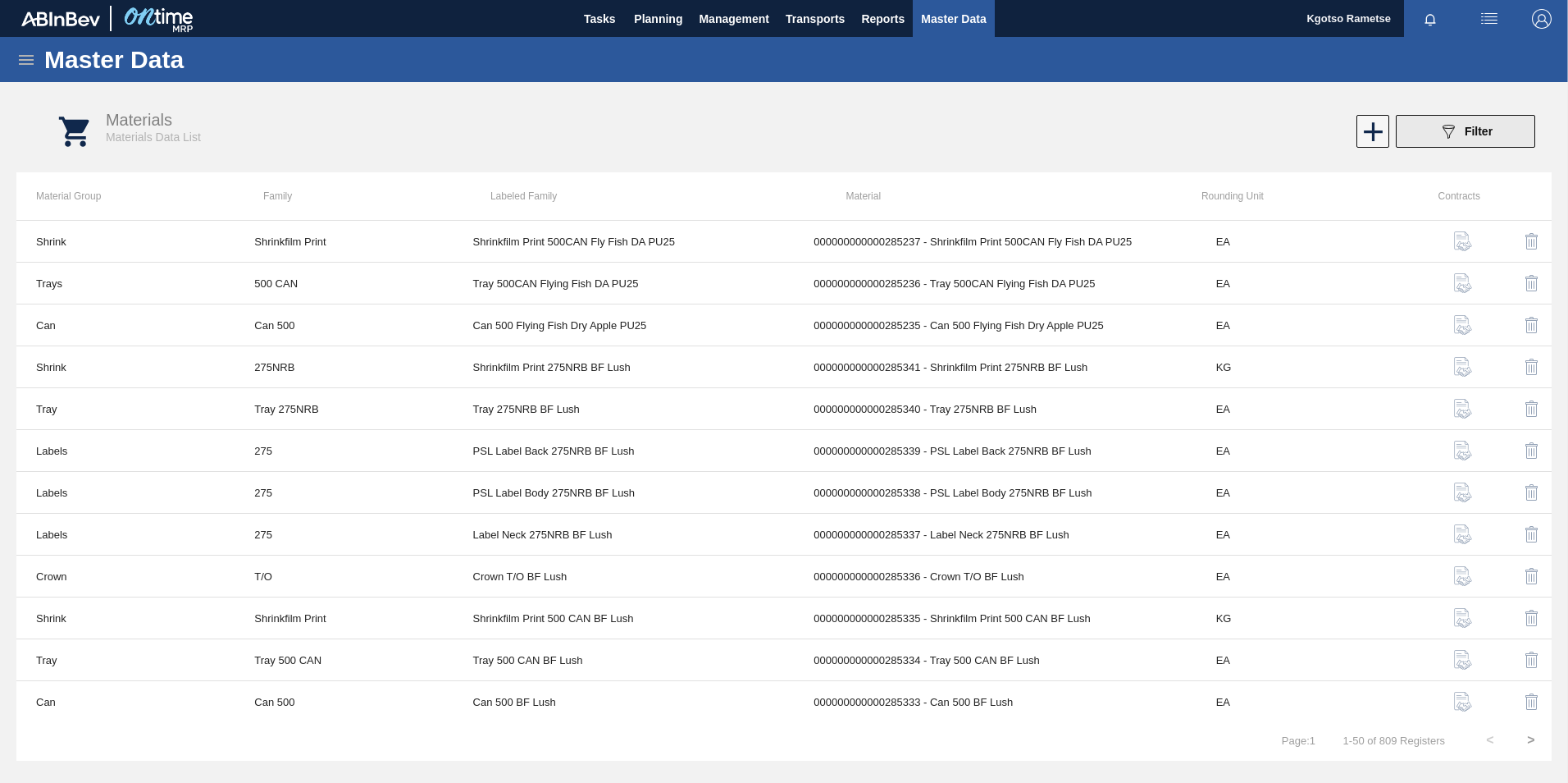
click at [1439, 132] on icon "089F7B8B-B2A5-4AFE-B5C0-19BA573D28AC" at bounding box center [1448, 131] width 20 height 20
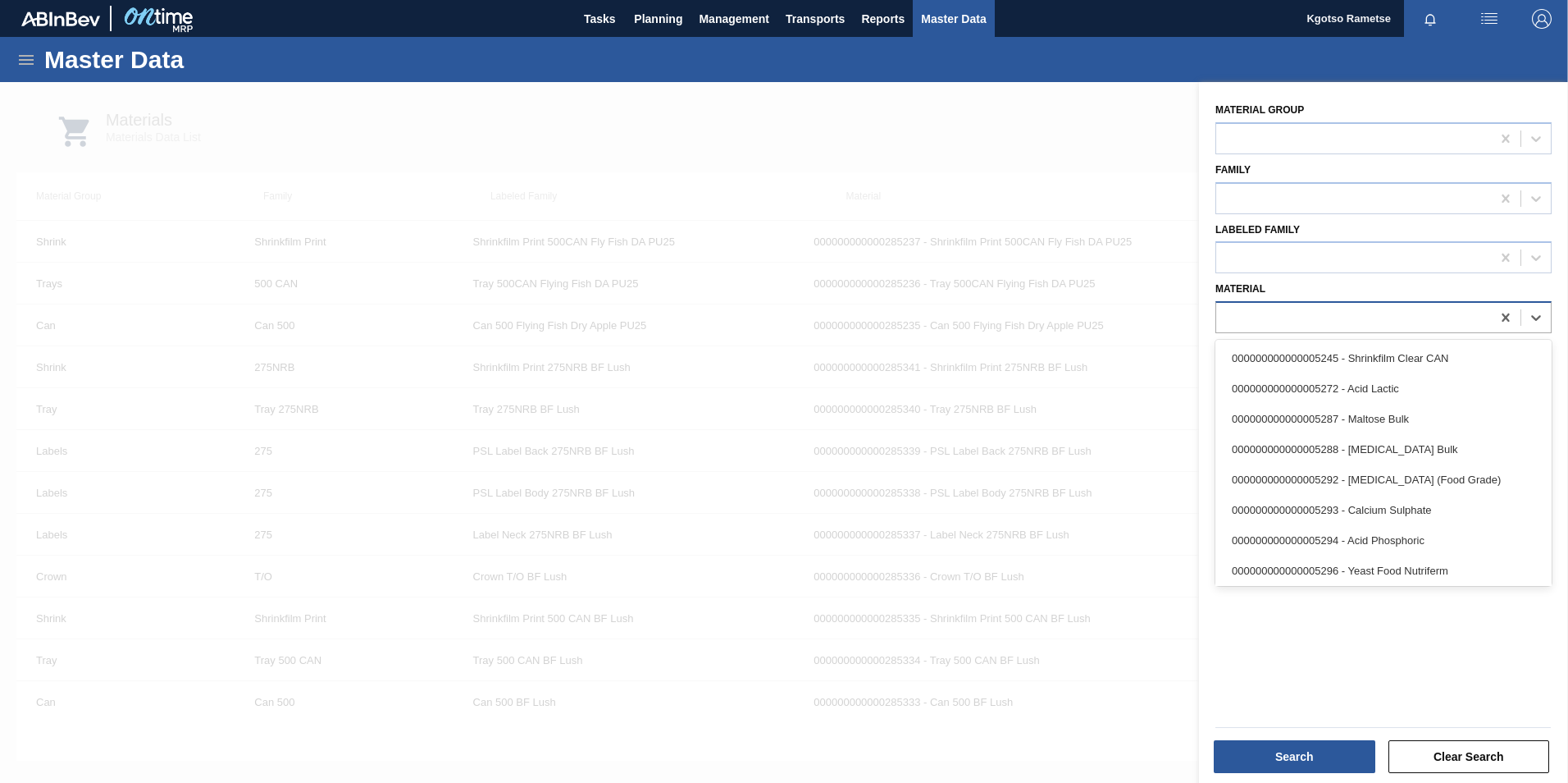
click at [1273, 318] on div at bounding box center [1354, 318] width 275 height 24
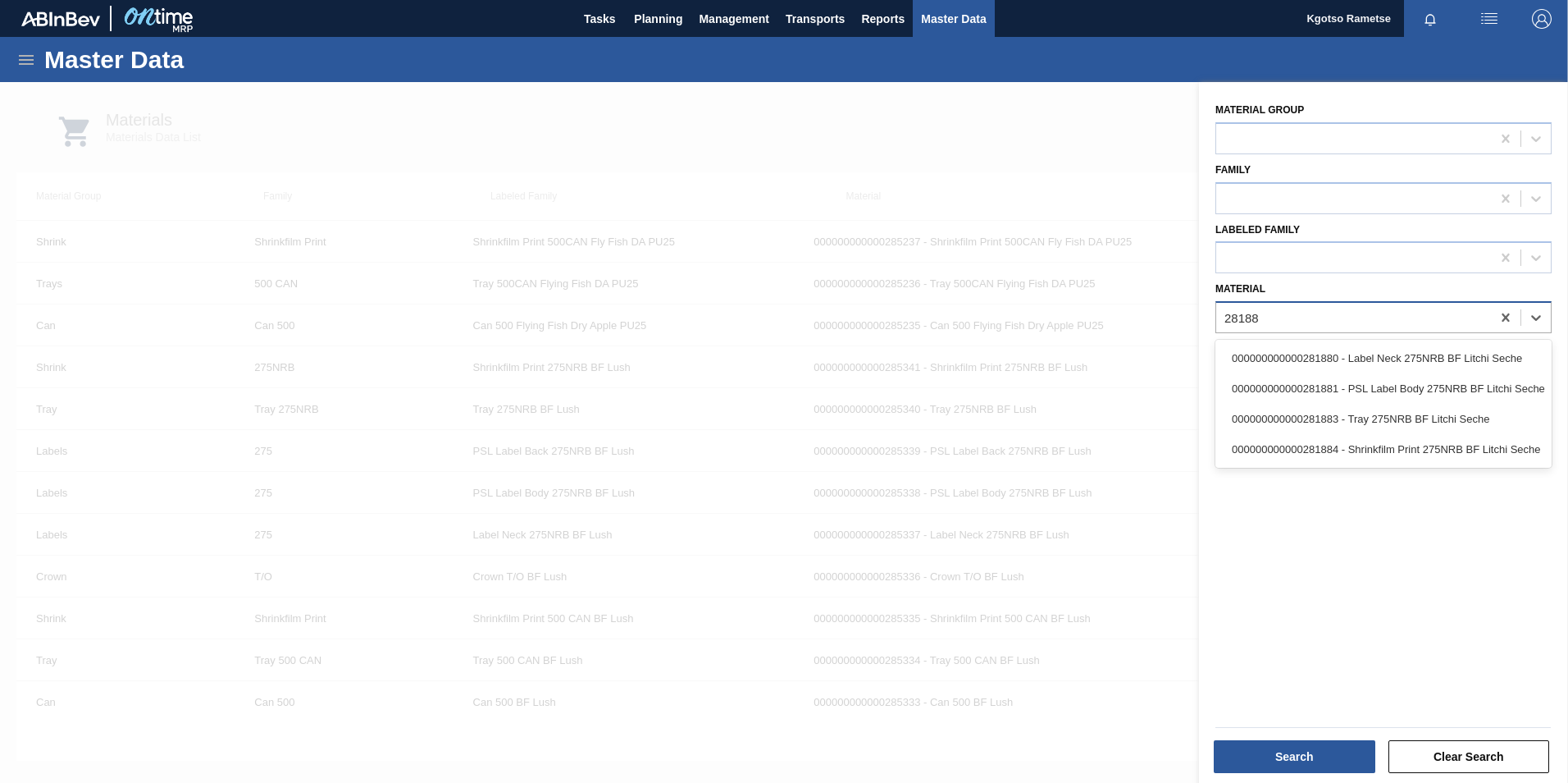
type input "281880"
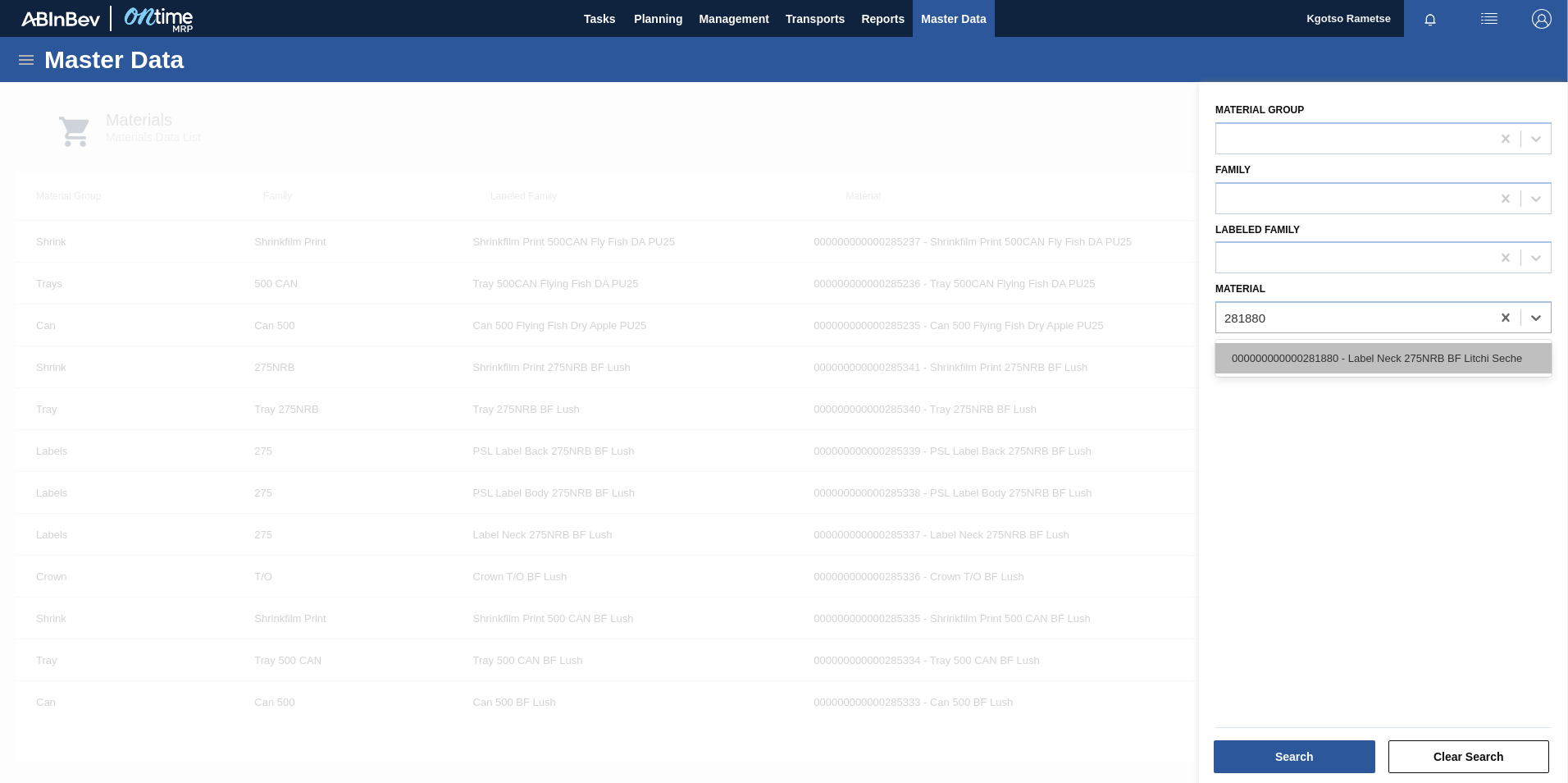
click at [1283, 346] on div "000000000000281880 - Label Neck 275NRB BF Litchi Seche" at bounding box center [1383, 358] width 336 height 30
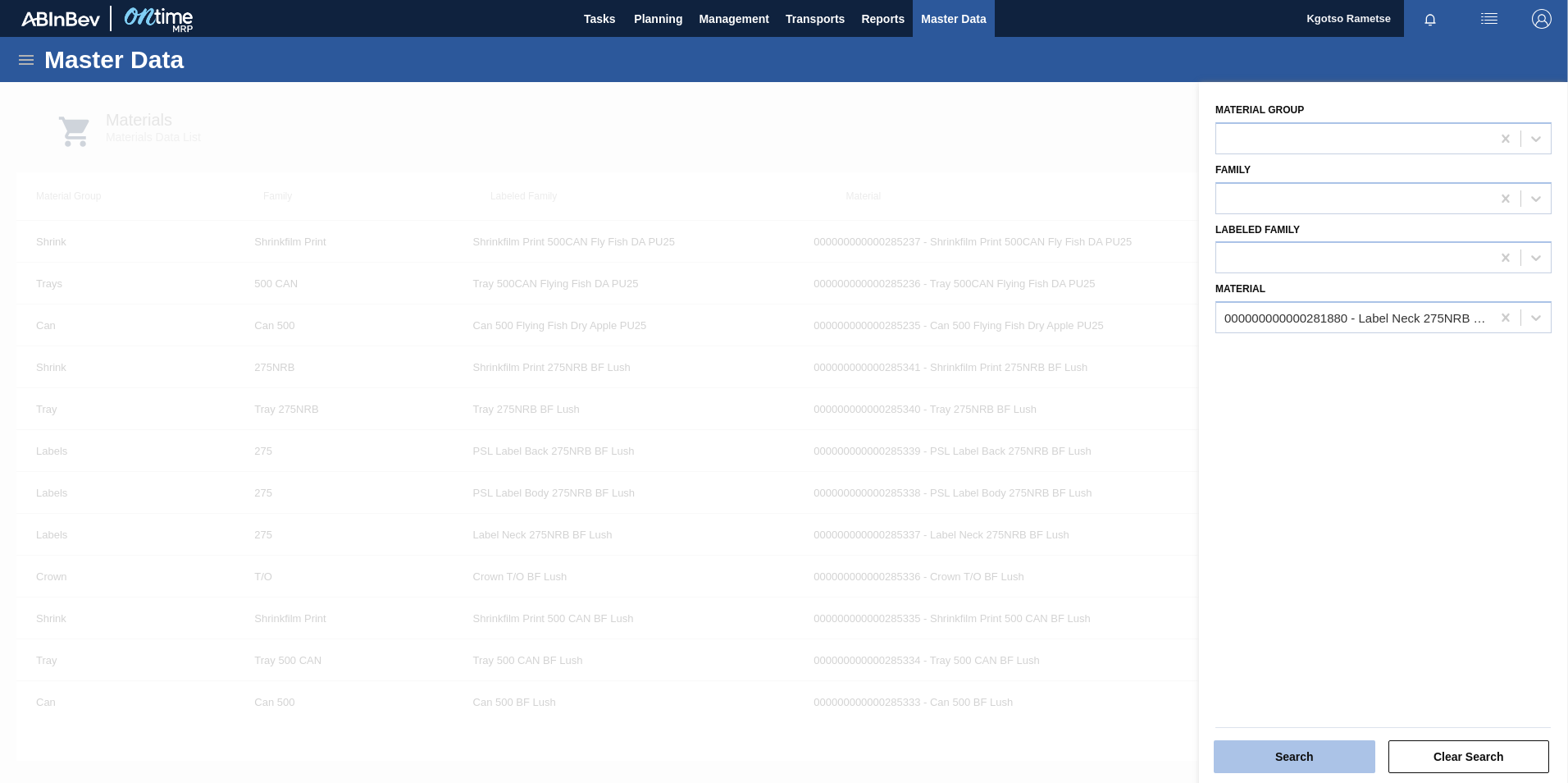
click at [1249, 751] on button "Search" at bounding box center [1294, 756] width 162 height 33
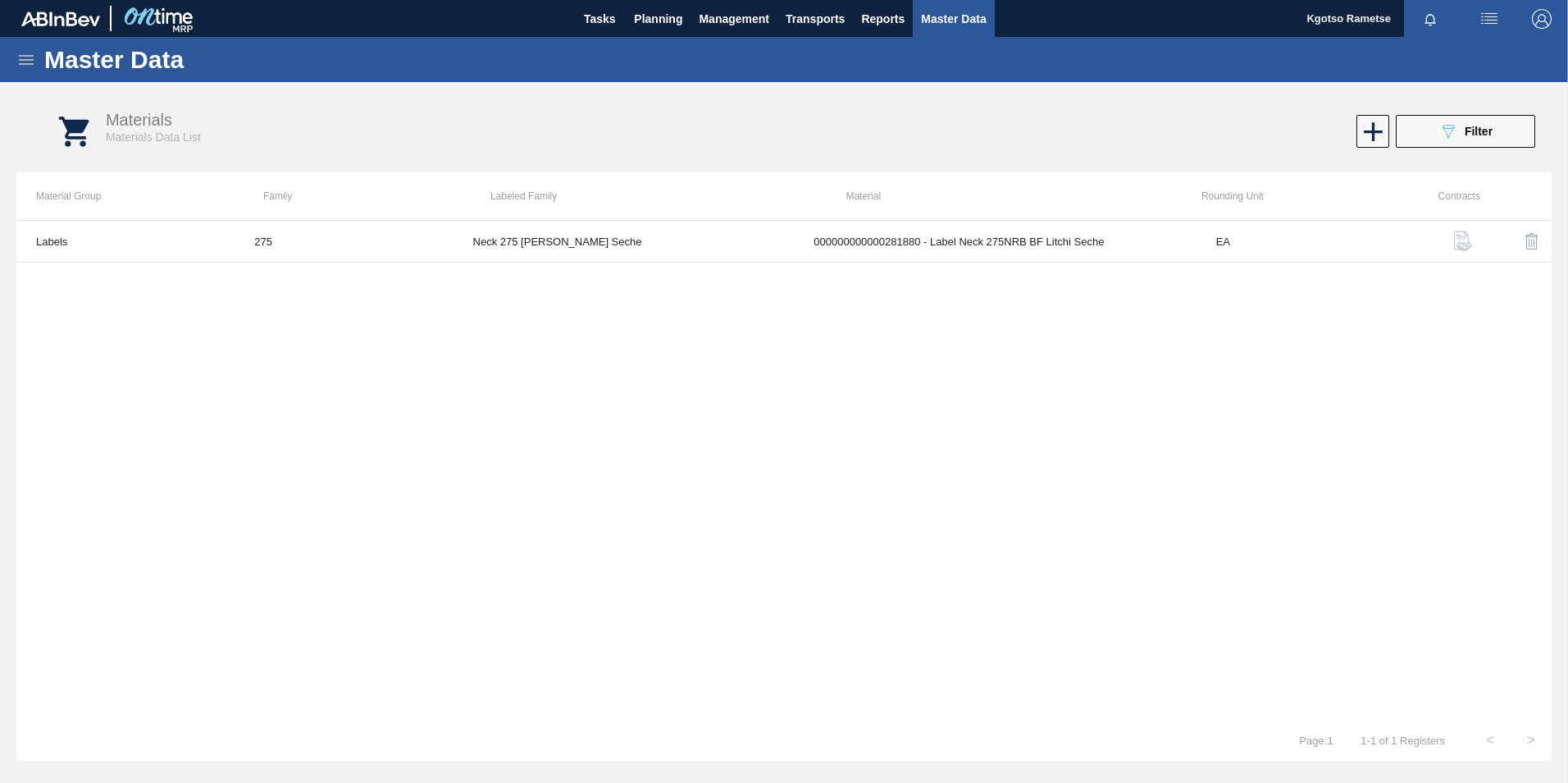
click at [21, 53] on icon at bounding box center [26, 60] width 20 height 20
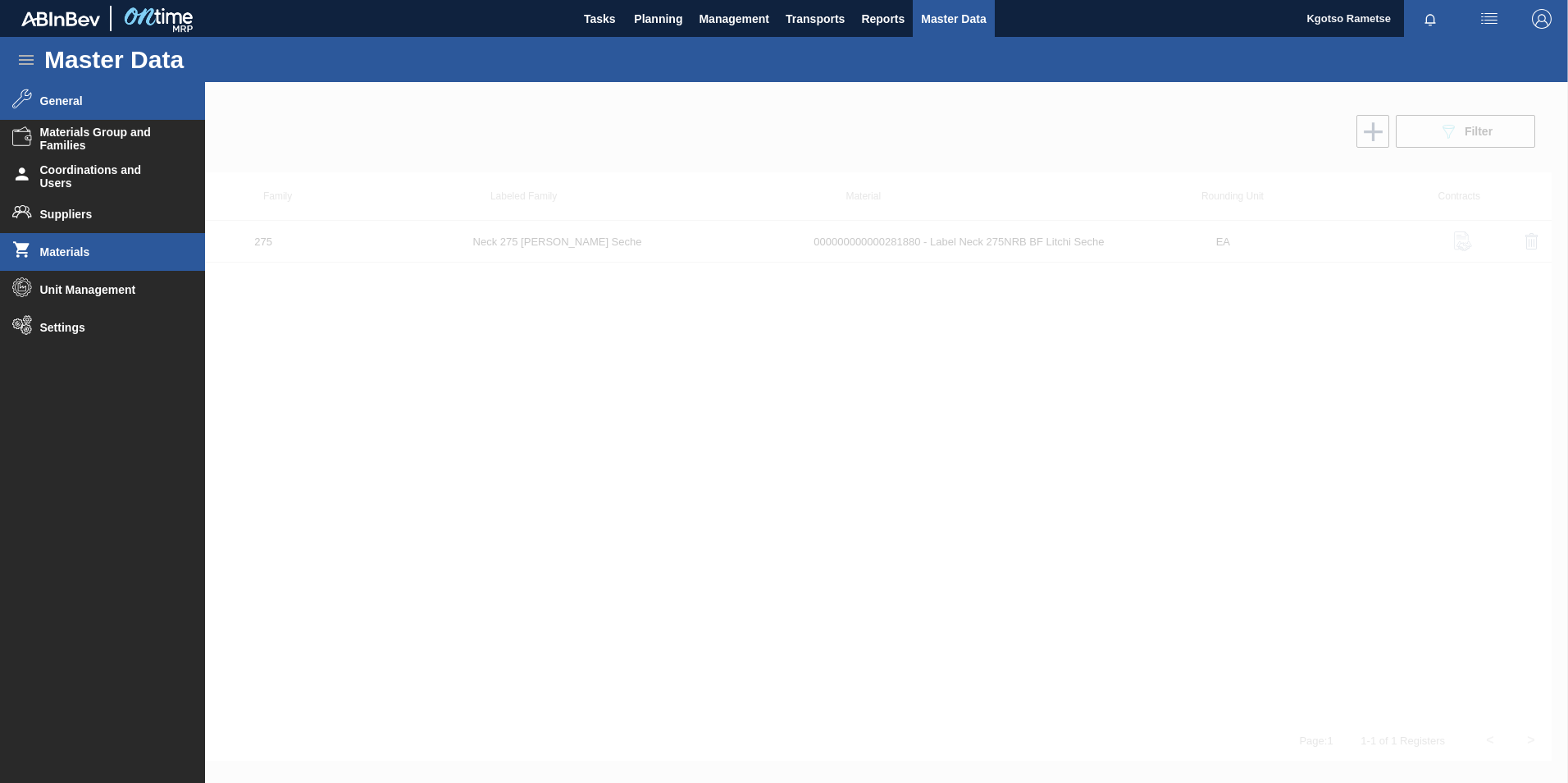
click at [53, 110] on li "General" at bounding box center [103, 101] width 205 height 37
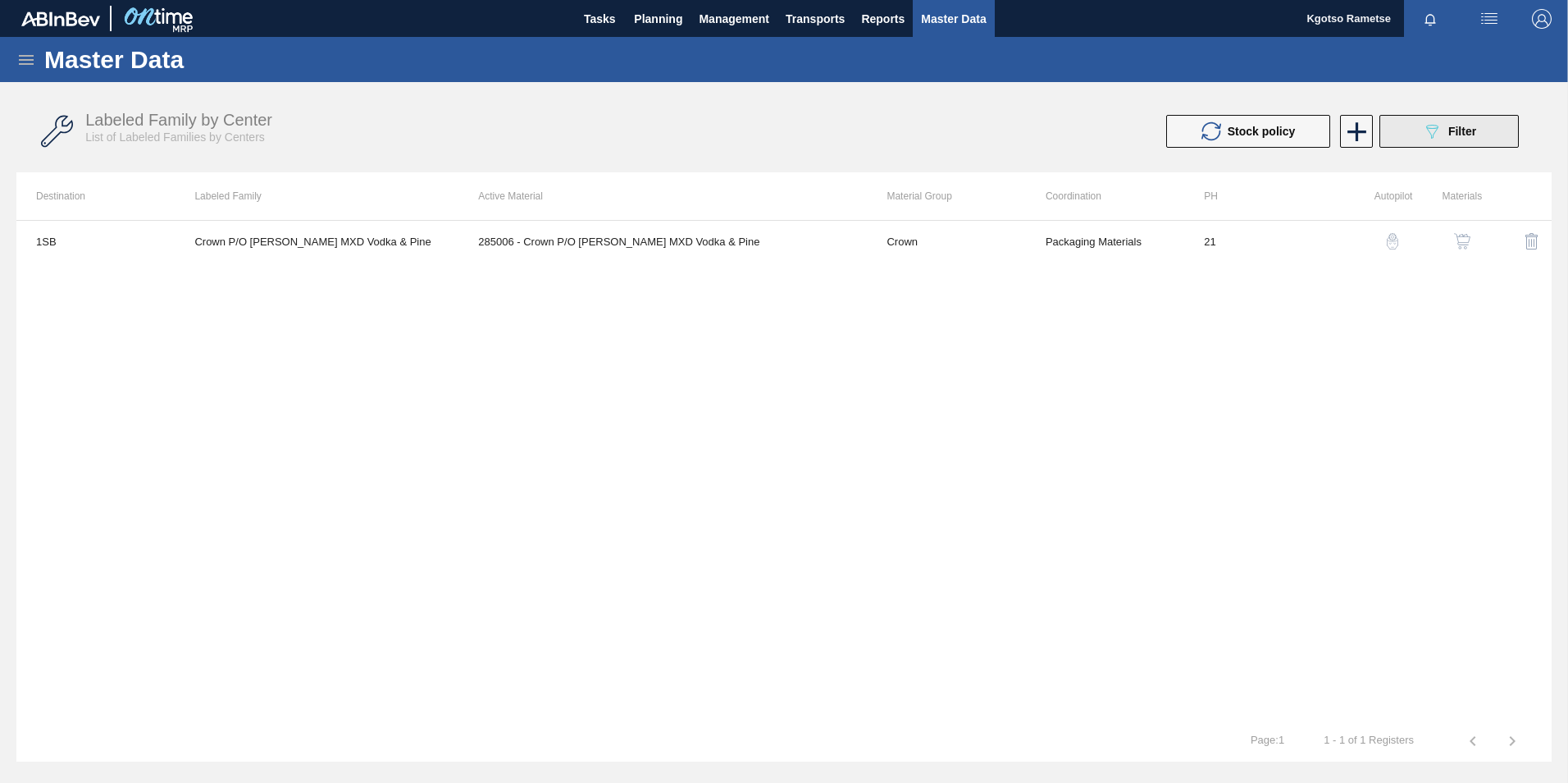
click at [1423, 122] on icon "089F7B8B-B2A5-4AFE-B5C0-19BA573D28AC" at bounding box center [1432, 131] width 20 height 20
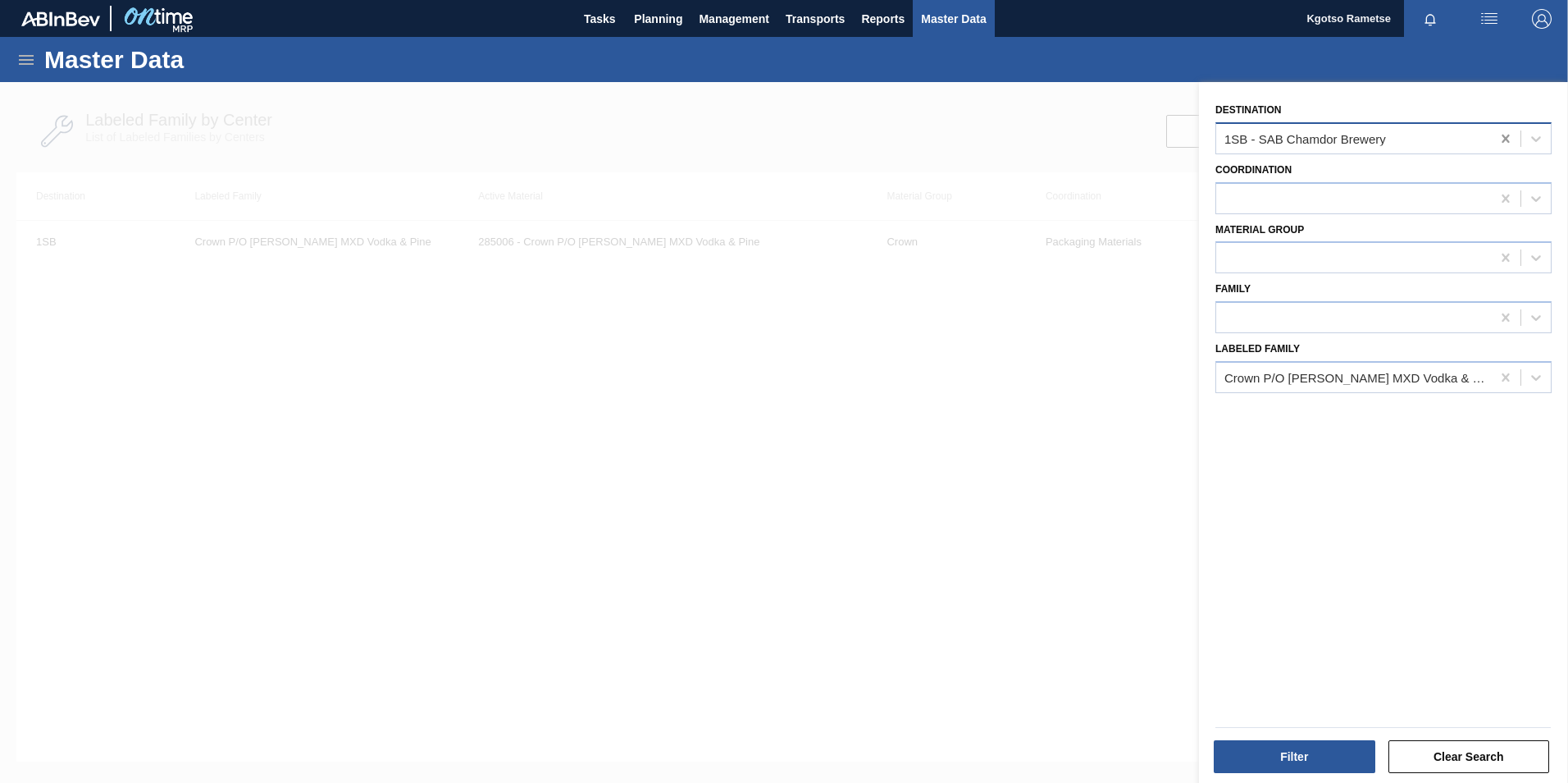
click at [1505, 144] on icon at bounding box center [1506, 138] width 16 height 16
click at [1502, 380] on icon at bounding box center [1506, 377] width 7 height 8
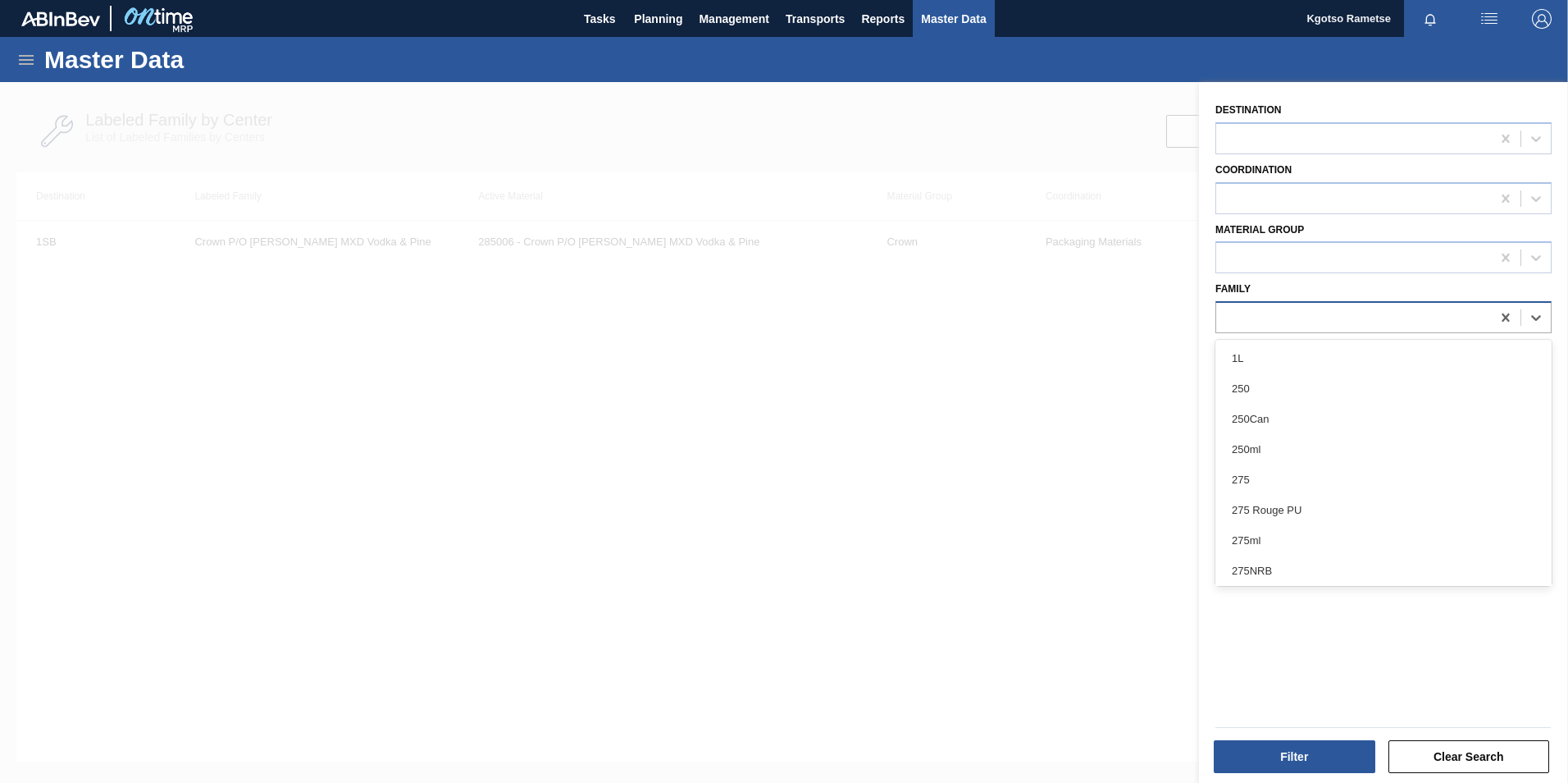
click at [1314, 317] on div at bounding box center [1354, 318] width 275 height 24
type input "275"
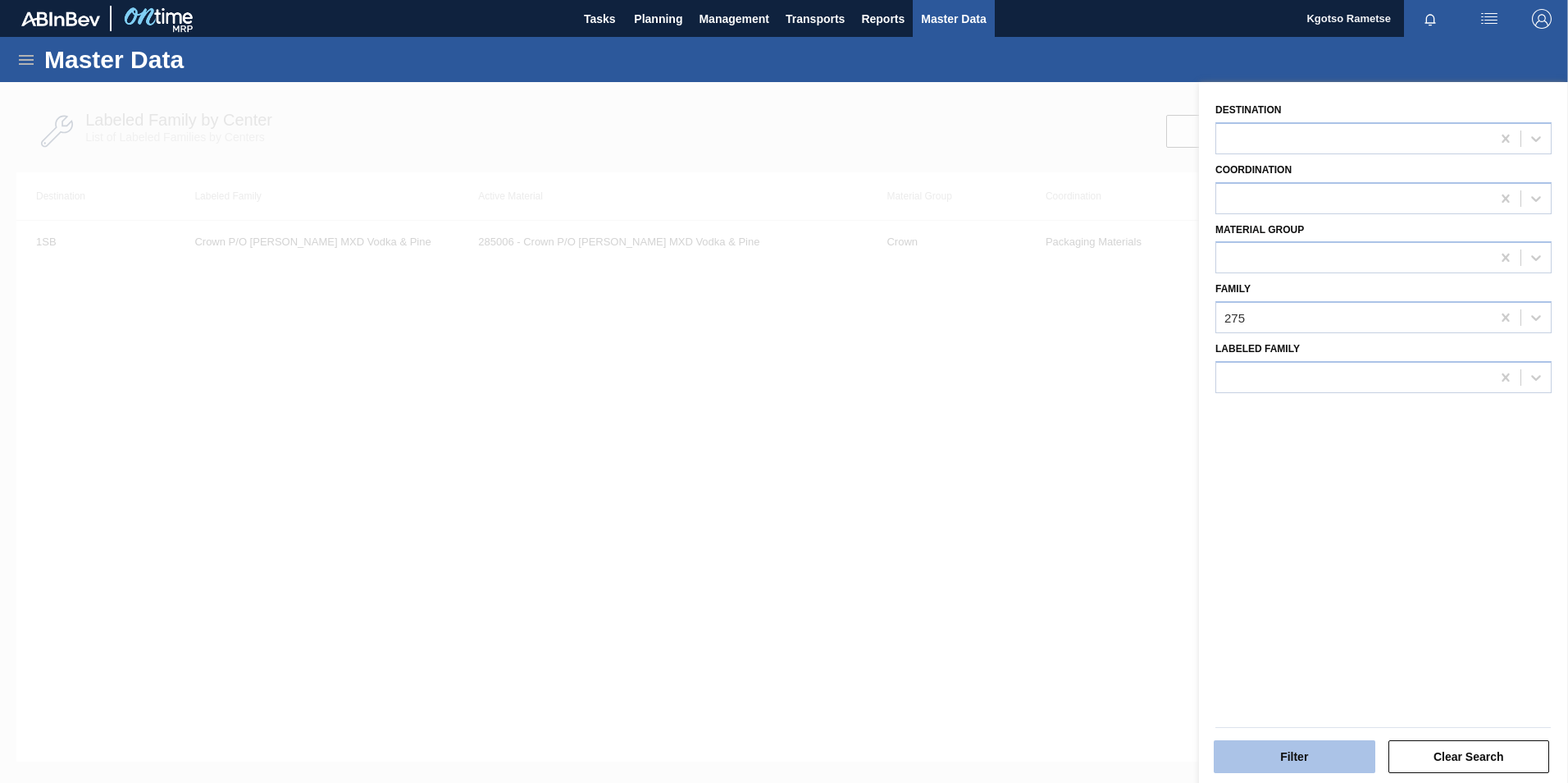
click at [1291, 757] on button "Filter" at bounding box center [1294, 756] width 162 height 33
